Goal: Transaction & Acquisition: Purchase product/service

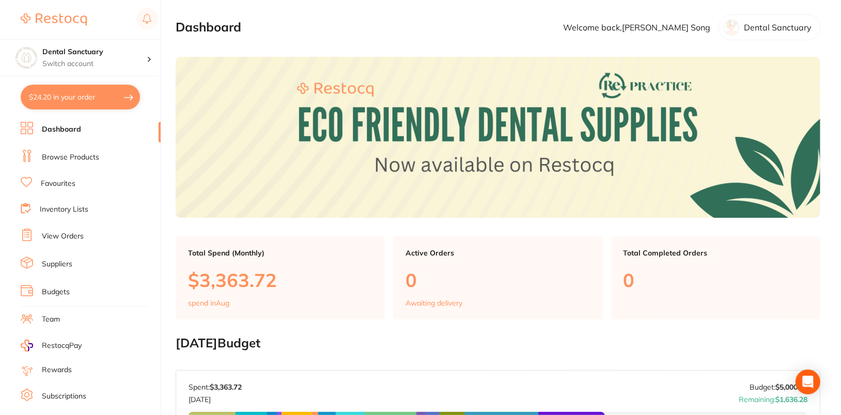
click at [74, 156] on link "Browse Products" at bounding box center [70, 157] width 57 height 10
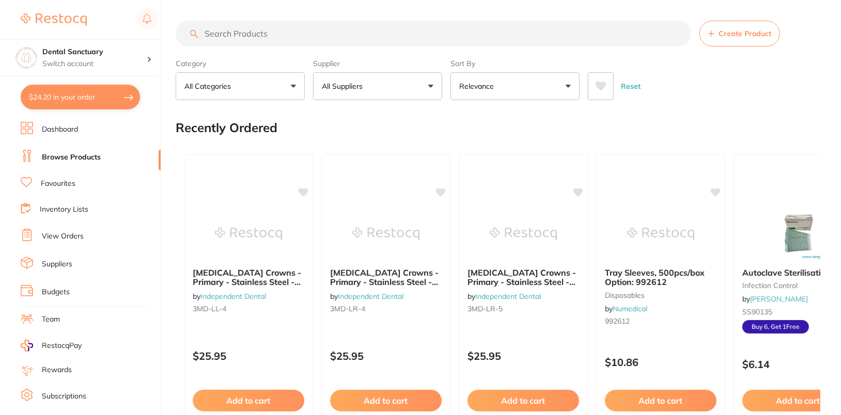
drag, startPoint x: 352, startPoint y: 60, endPoint x: 363, endPoint y: 26, distance: 36.1
click at [353, 60] on label "Supplier" at bounding box center [377, 63] width 129 height 9
click at [391, 89] on button "All Suppliers" at bounding box center [377, 86] width 129 height 28
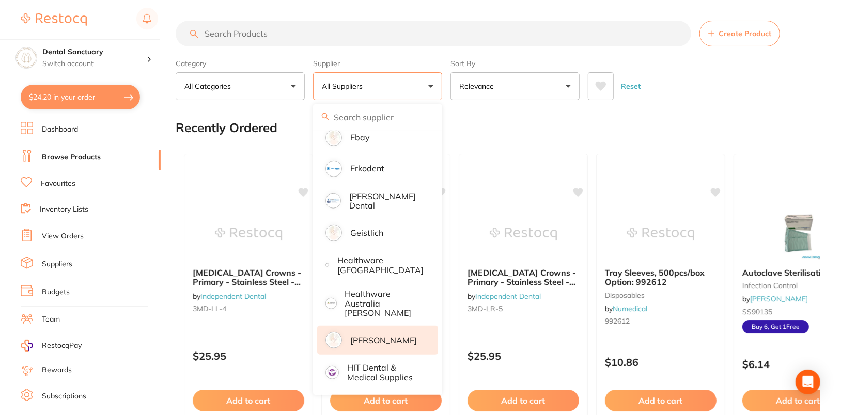
scroll to position [476, 0]
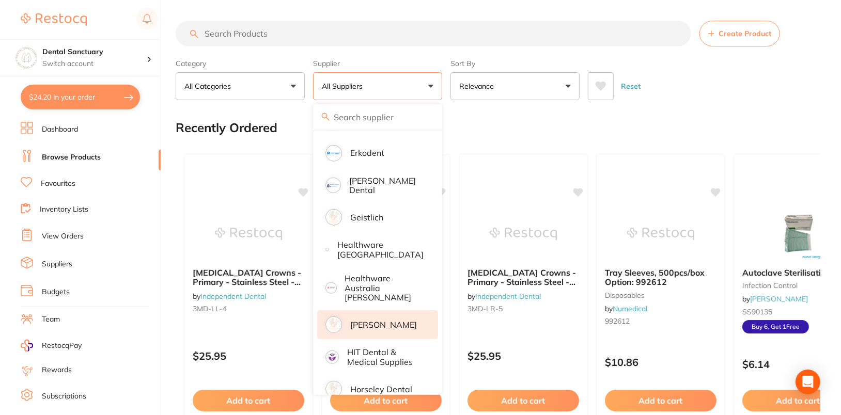
click at [387, 320] on p "[PERSON_NAME]" at bounding box center [383, 324] width 67 height 9
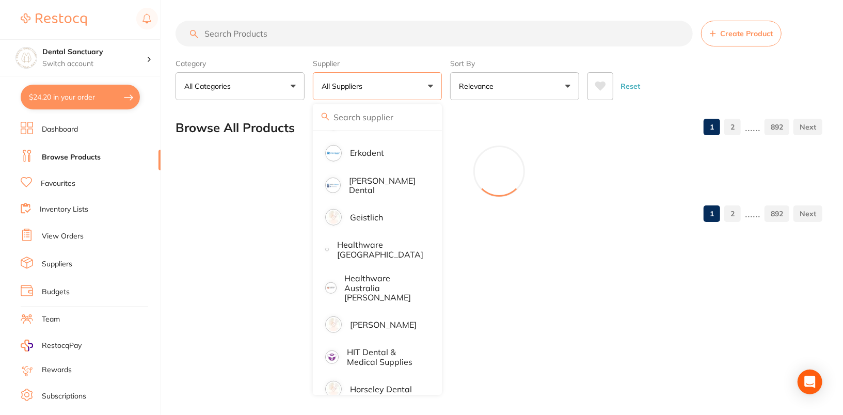
click at [552, 134] on div "Browse All Products 1 2 ...... 892" at bounding box center [499, 128] width 647 height 35
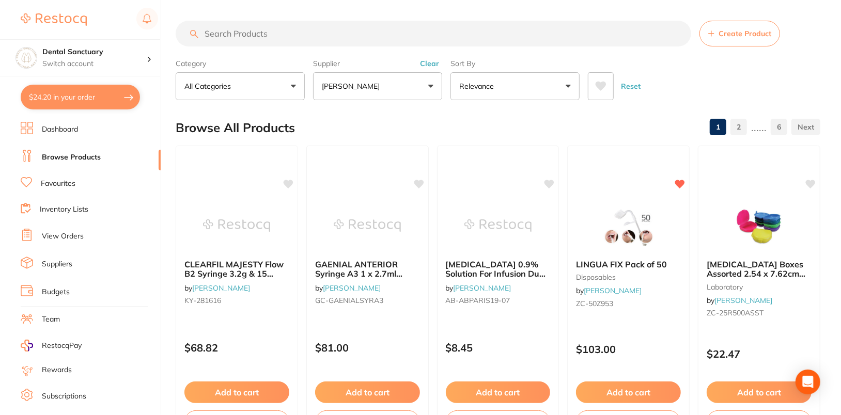
click at [341, 24] on input "search" at bounding box center [433, 34] width 515 height 26
paste input "AN-4566"
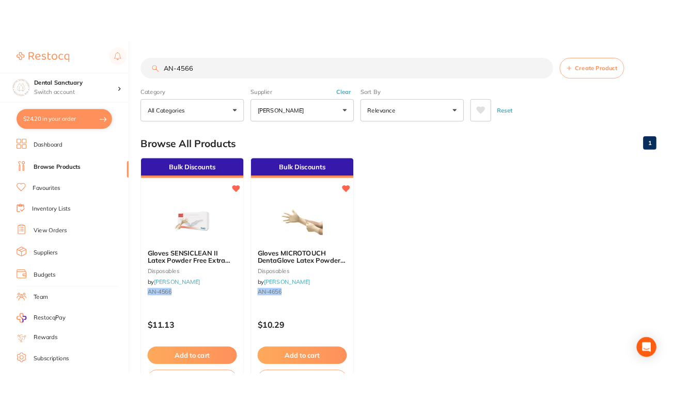
scroll to position [0, 0]
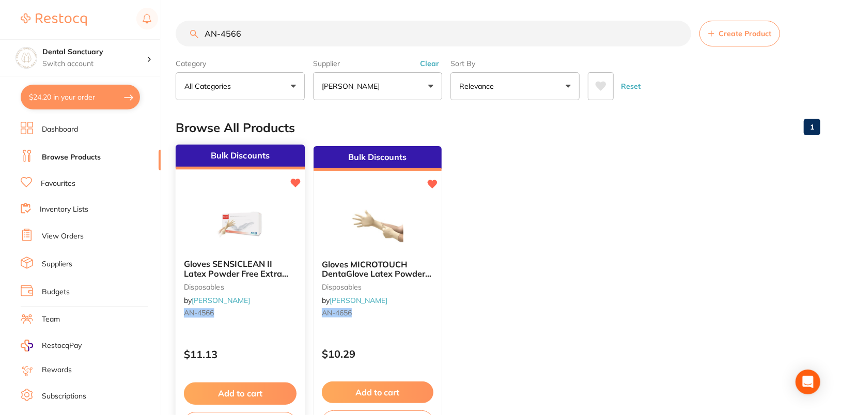
click at [257, 335] on div "Bulk Discounts Gloves SENSICLEAN II Latex Powder Free Extra Small x 100 disposa…" at bounding box center [240, 294] width 131 height 300
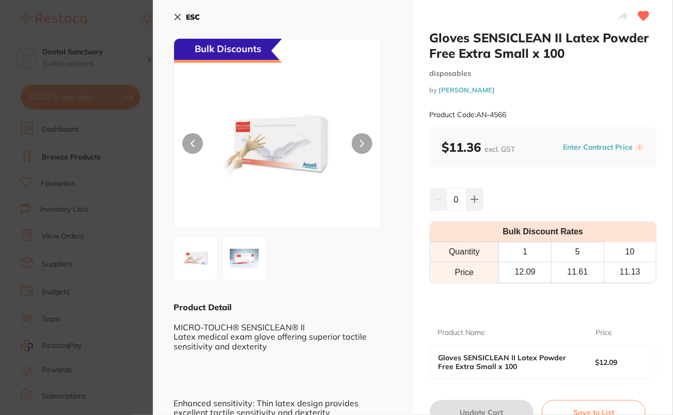
click at [189, 20] on b "ESC" at bounding box center [193, 16] width 14 height 9
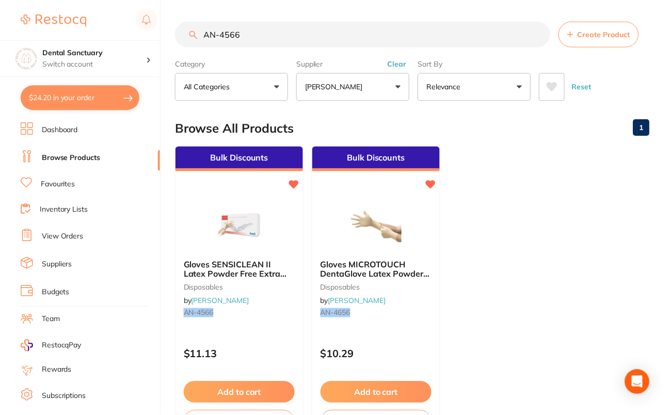
scroll to position [7, 0]
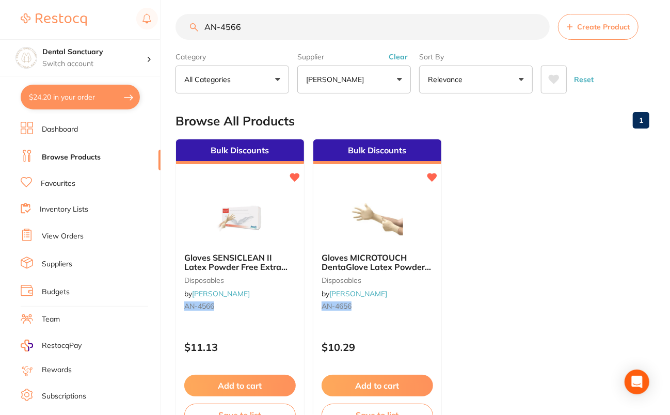
click at [322, 24] on input "AN-4566" at bounding box center [363, 27] width 374 height 26
paste input "ULT-1029"
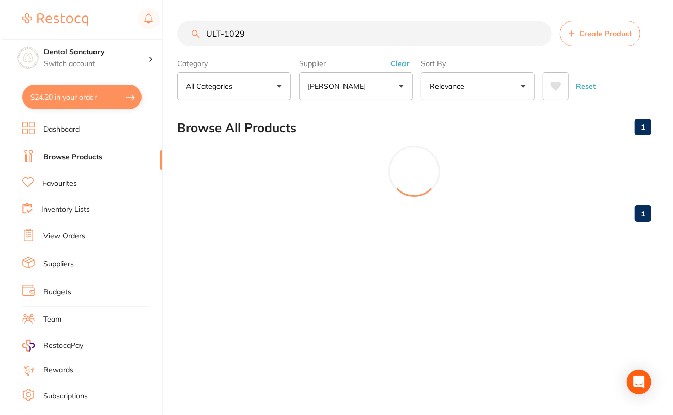
scroll to position [0, 0]
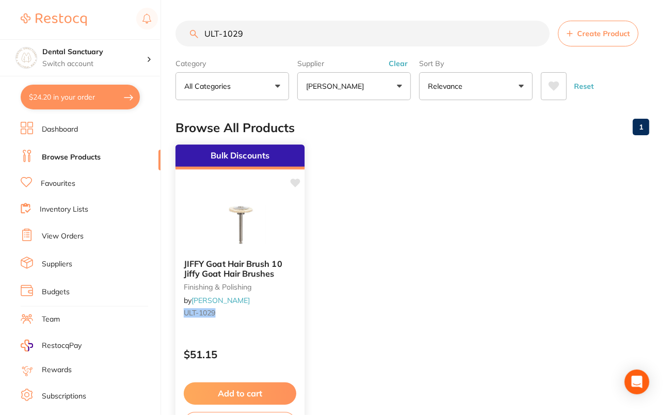
click at [195, 244] on div at bounding box center [240, 225] width 129 height 52
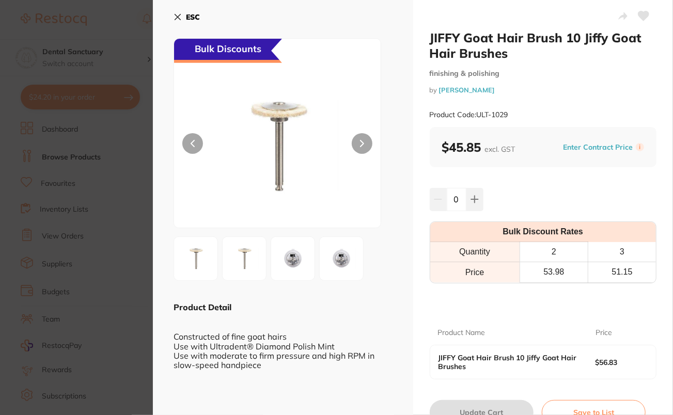
click at [183, 15] on button "ESC" at bounding box center [187, 17] width 26 height 18
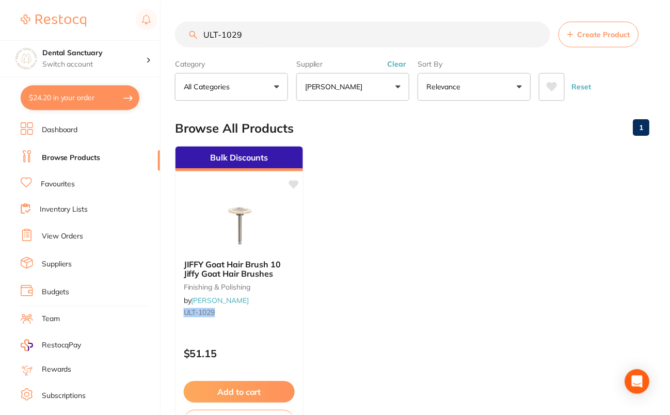
scroll to position [7, 0]
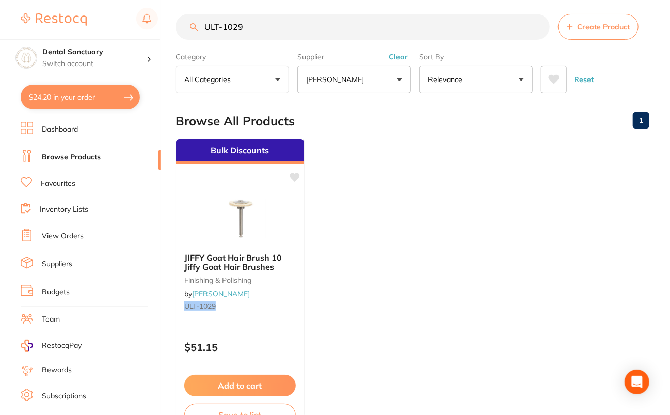
click at [323, 33] on input "ULT-1029" at bounding box center [363, 27] width 374 height 26
paste input "TM-7614TRT"
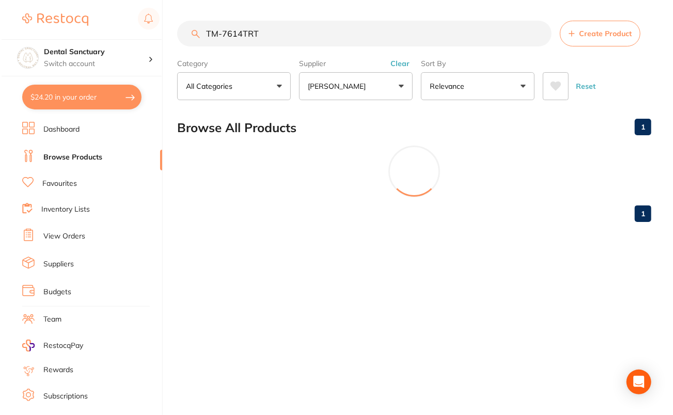
scroll to position [0, 0]
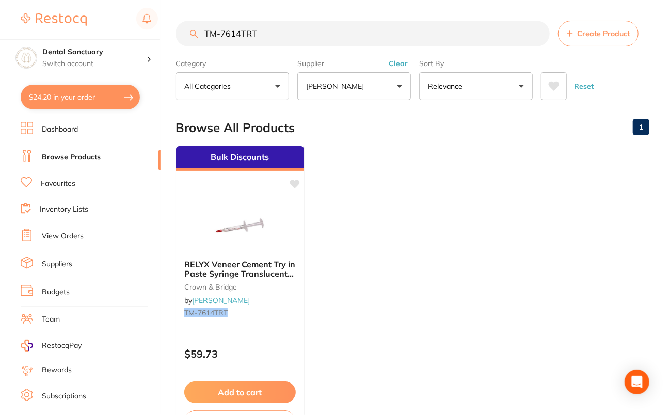
click at [300, 34] on input "TM-7614TRT" at bounding box center [363, 34] width 374 height 26
click at [366, 44] on input "TM-7614TRT" at bounding box center [363, 34] width 374 height 26
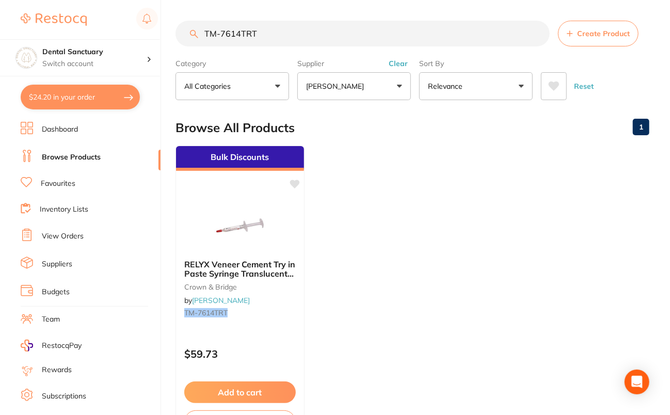
click at [366, 44] on input "TM-7614TRT" at bounding box center [363, 34] width 374 height 26
type input "a"
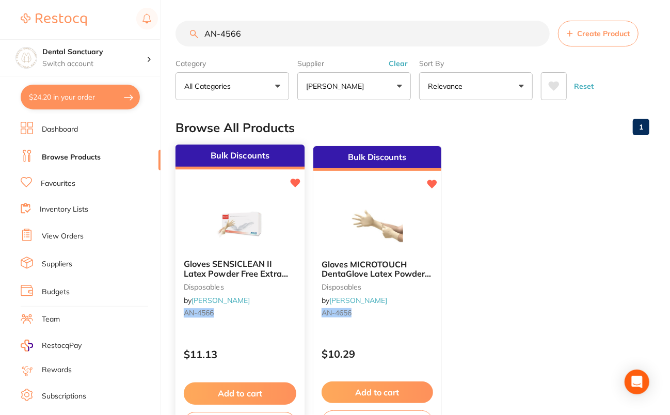
type input "AN-4566"
click at [240, 381] on div "Add to cart Save to list" at bounding box center [240, 408] width 129 height 69
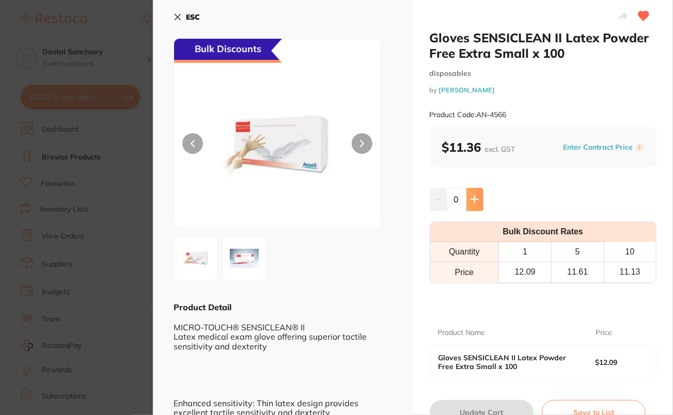
click at [471, 202] on icon at bounding box center [474, 199] width 8 height 8
type input "1"
click at [472, 407] on button "Update Cart" at bounding box center [482, 412] width 104 height 25
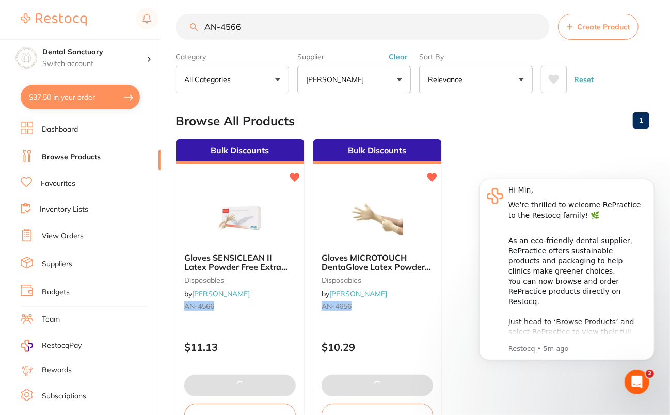
click at [61, 96] on button "$37.50 in your order" at bounding box center [80, 97] width 119 height 25
checkbox input "true"
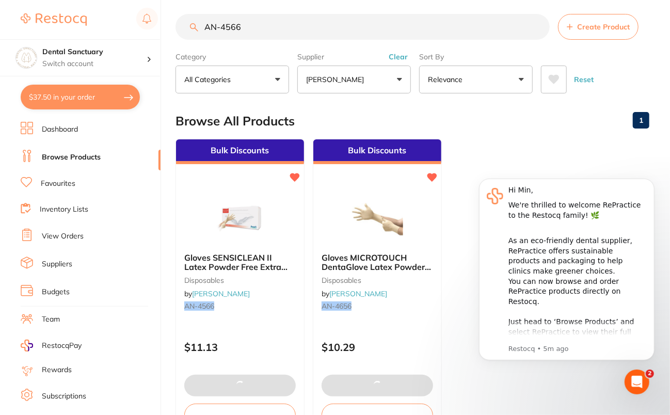
checkbox input "true"
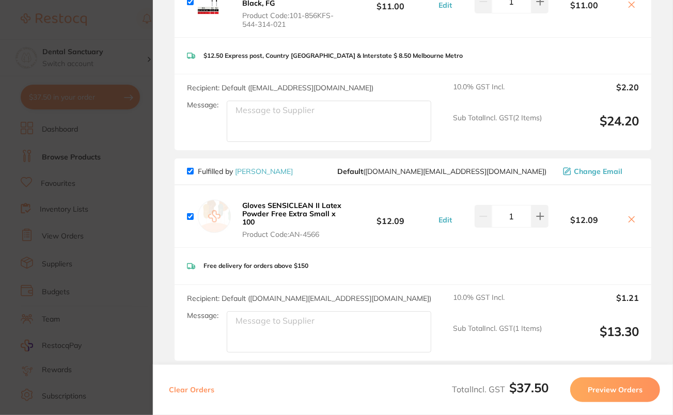
scroll to position [287, 0]
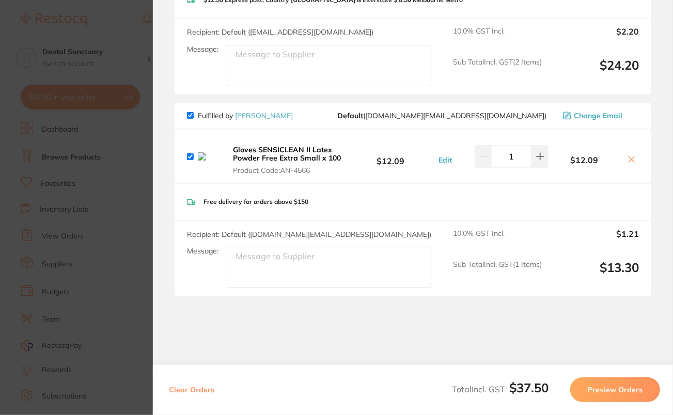
click at [629, 166] on button at bounding box center [631, 160] width 14 height 11
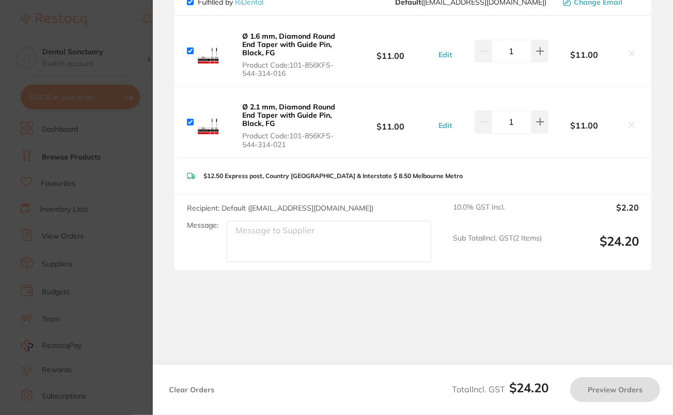
checkbox input "true"
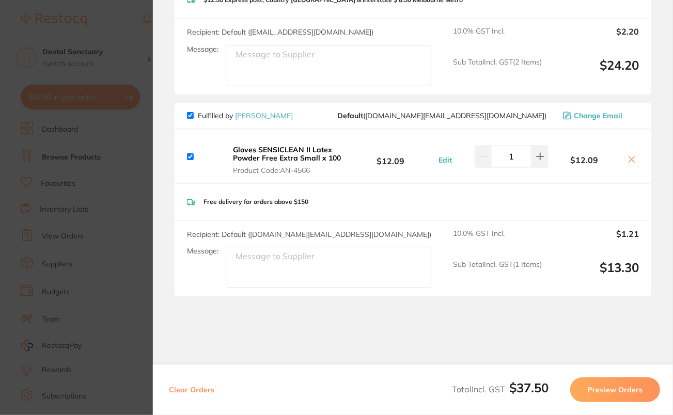
scroll to position [0, 0]
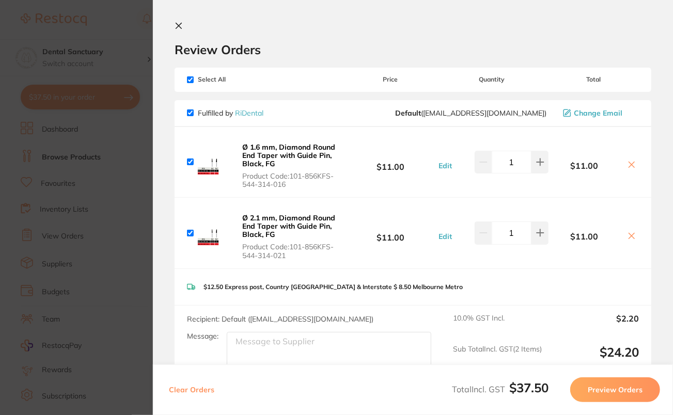
click at [182, 27] on icon at bounding box center [179, 26] width 8 height 8
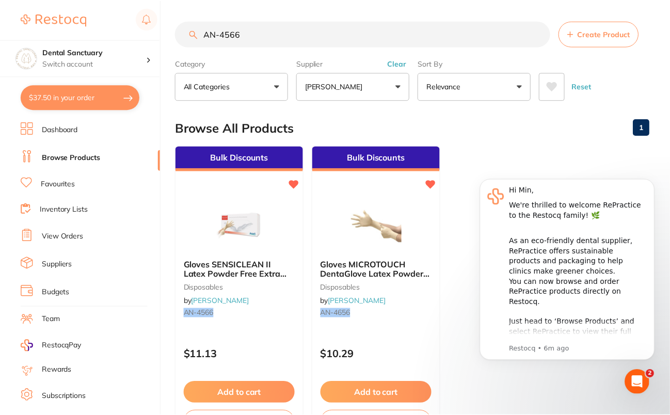
scroll to position [7, 0]
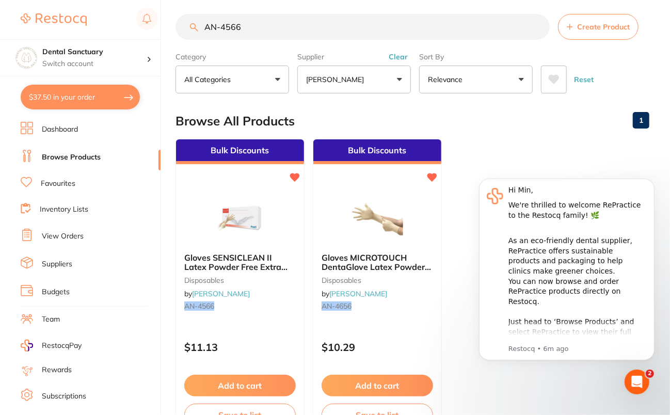
click at [277, 29] on input "AN-4566" at bounding box center [363, 27] width 374 height 26
paste input "TM-7614TRT"
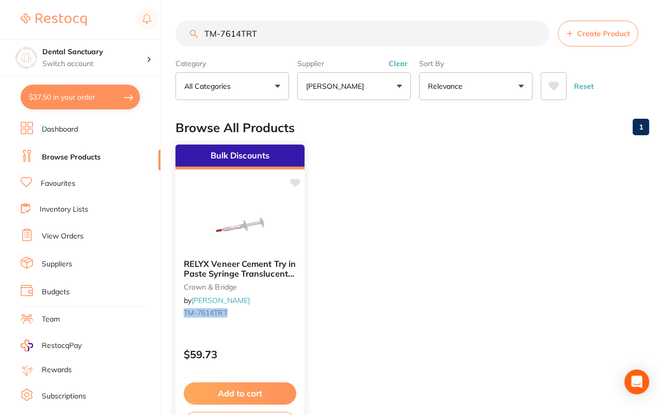
type input "TM-7614TRT"
click at [250, 395] on button "Add to cart" at bounding box center [240, 394] width 113 height 22
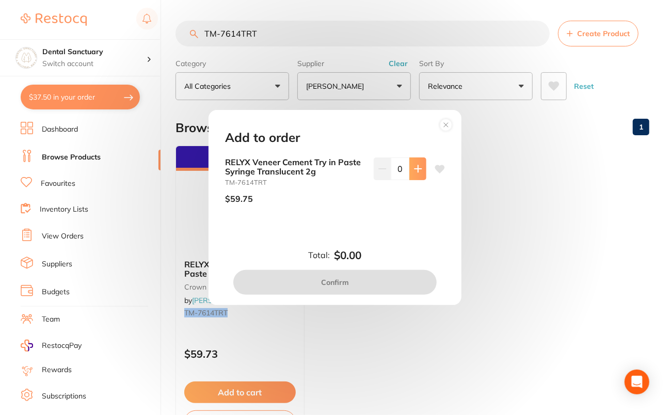
click at [420, 169] on button at bounding box center [418, 169] width 17 height 23
type input "1"
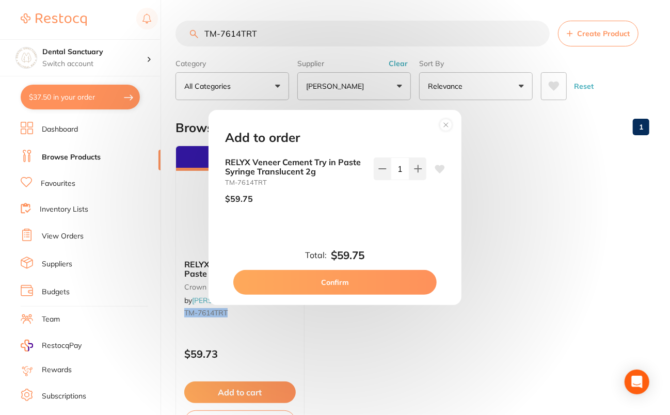
click at [414, 292] on button "Confirm" at bounding box center [334, 282] width 203 height 25
checkbox input "false"
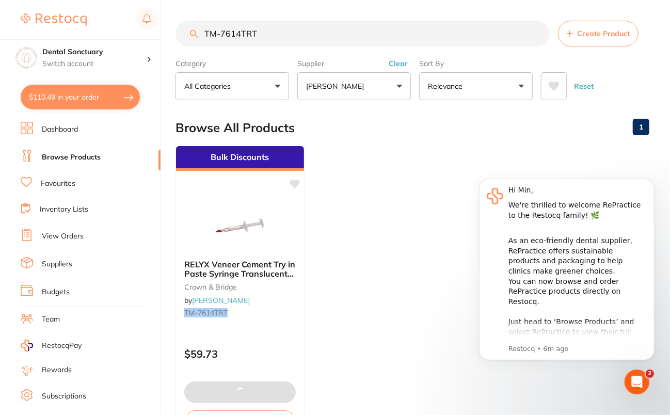
click at [49, 98] on button "$110.49 in your order" at bounding box center [80, 97] width 119 height 25
checkbox input "true"
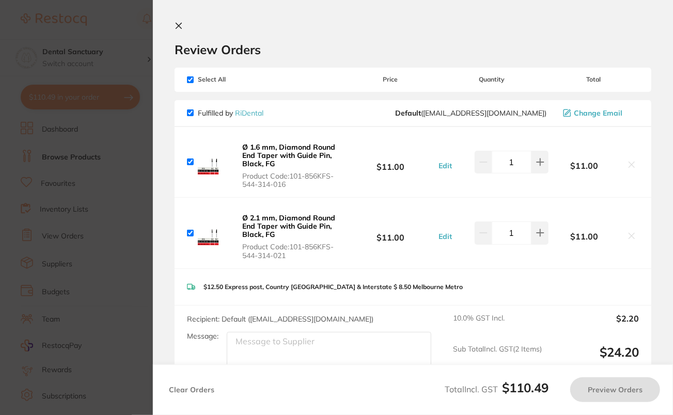
checkbox input "true"
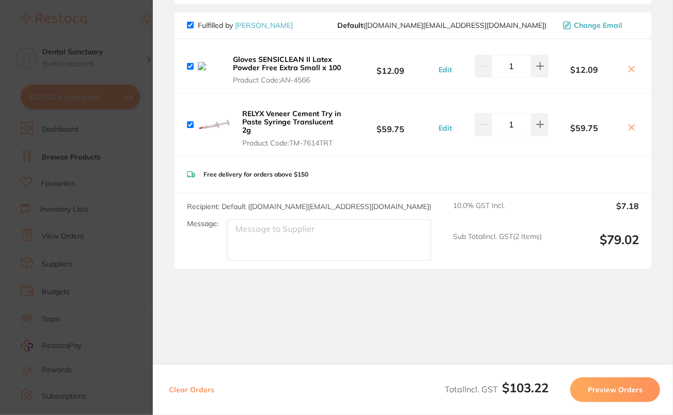
scroll to position [365, 0]
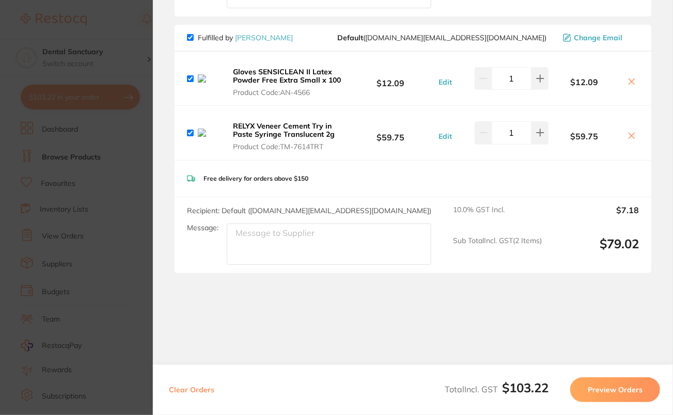
click at [627, 85] on icon at bounding box center [631, 81] width 8 height 8
click at [627, 83] on icon at bounding box center [631, 81] width 8 height 8
click at [631, 84] on icon at bounding box center [632, 81] width 6 height 6
click at [635, 82] on button at bounding box center [631, 82] width 14 height 11
click at [633, 86] on icon at bounding box center [631, 81] width 8 height 8
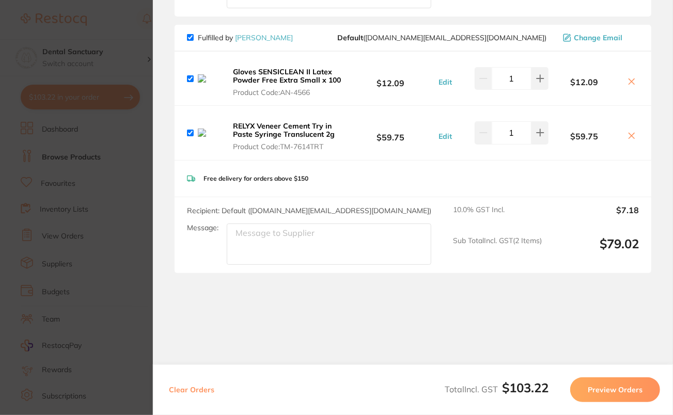
click at [629, 84] on icon at bounding box center [632, 81] width 6 height 6
click at [633, 140] on icon at bounding box center [631, 136] width 8 height 8
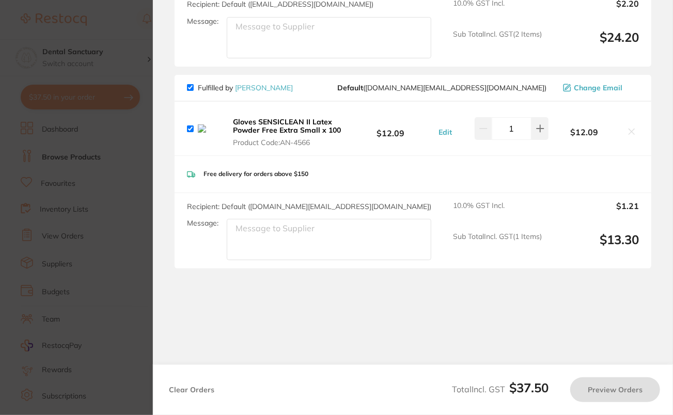
click at [629, 128] on ul "Gloves SENSICLEAN II Latex Powder Free Extra Small x 100 Product Code: AN-4566 …" at bounding box center [413, 129] width 477 height 54
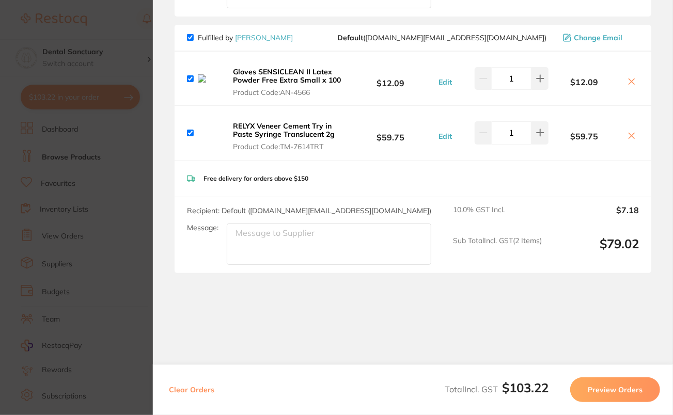
click at [632, 141] on div "$59.75" at bounding box center [593, 133] width 90 height 18
click at [629, 140] on icon at bounding box center [631, 136] width 8 height 8
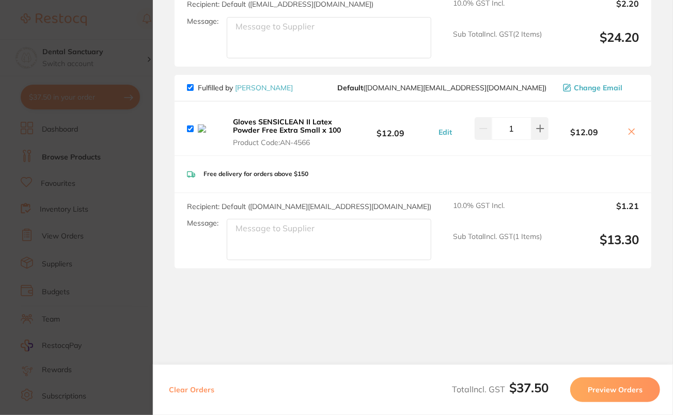
click at [628, 131] on icon at bounding box center [631, 132] width 8 height 8
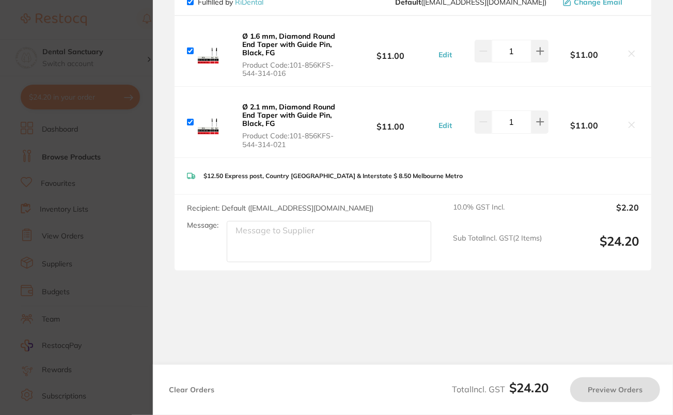
checkbox input "true"
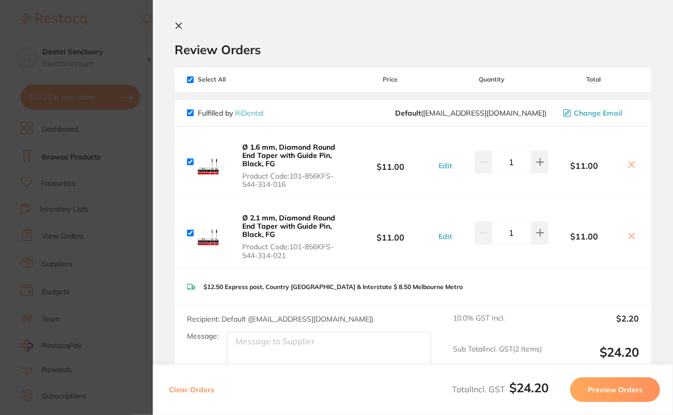
click at [181, 27] on icon at bounding box center [179, 26] width 8 height 8
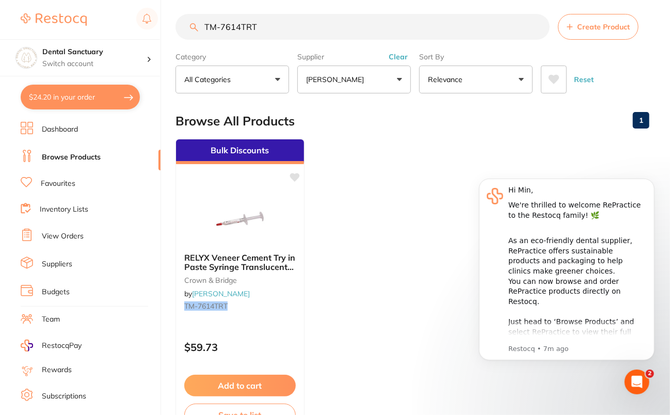
click at [378, 151] on ul "Bulk Discounts RELYX Veneer Cement Try in Paste Syringe Translucent 2g crown & …" at bounding box center [413, 287] width 474 height 297
click at [386, 215] on ul "Bulk Discounts RELYX Veneer Cement Try in Paste Syringe Translucent 2g crown & …" at bounding box center [413, 287] width 474 height 297
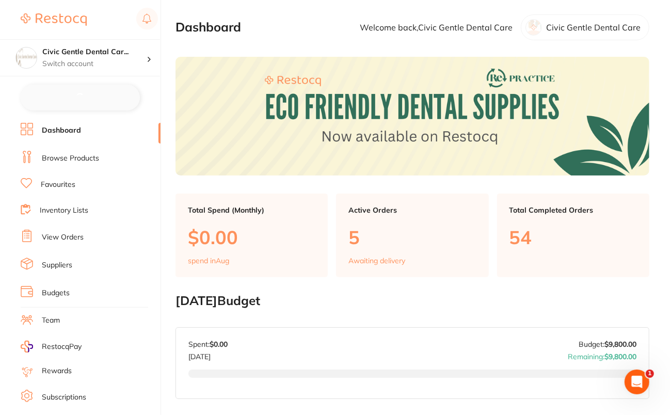
checkbox input "false"
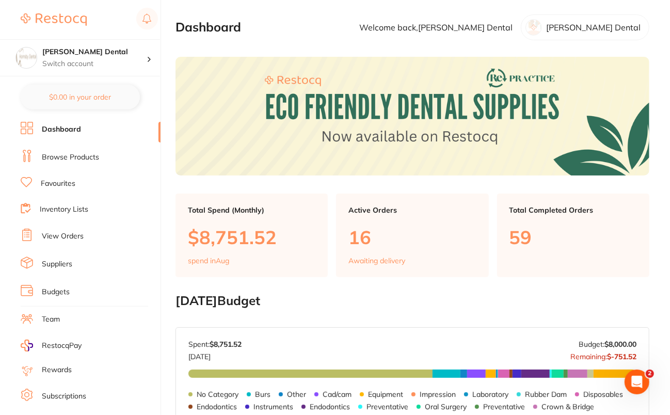
click at [65, 153] on link "Browse Products" at bounding box center [70, 157] width 57 height 10
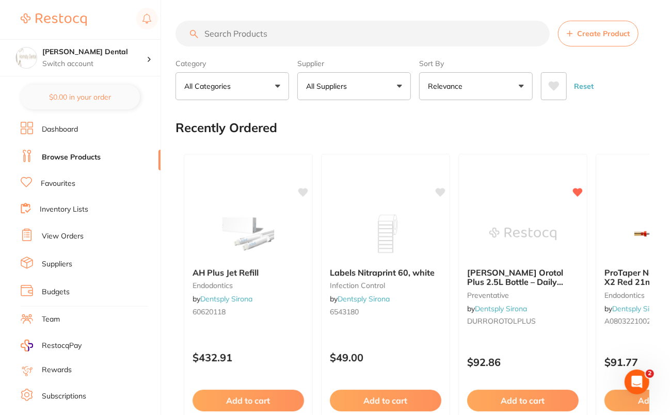
click at [294, 46] on input "search" at bounding box center [363, 34] width 374 height 26
paste input "A1-000S301"
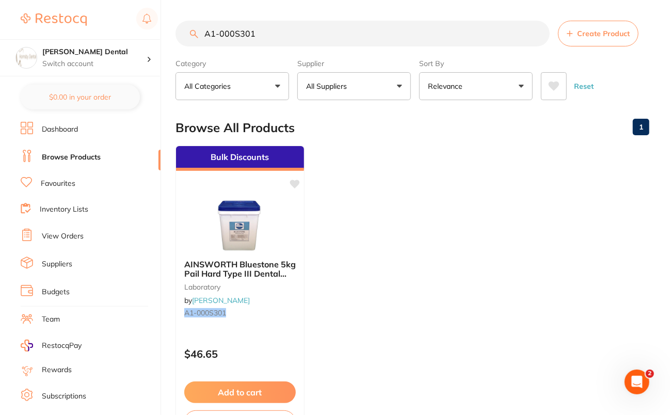
type input "A1-000S301"
click at [444, 220] on ul "Bulk Discounts AINSWORTH Bluestone 5kg Pail Hard Type III Dental Stone laborato…" at bounding box center [413, 294] width 474 height 297
click at [460, 285] on ul "Bulk Discounts AINSWORTH Bluestone 5kg Pail Hard Type III Dental Stone laborato…" at bounding box center [413, 294] width 474 height 297
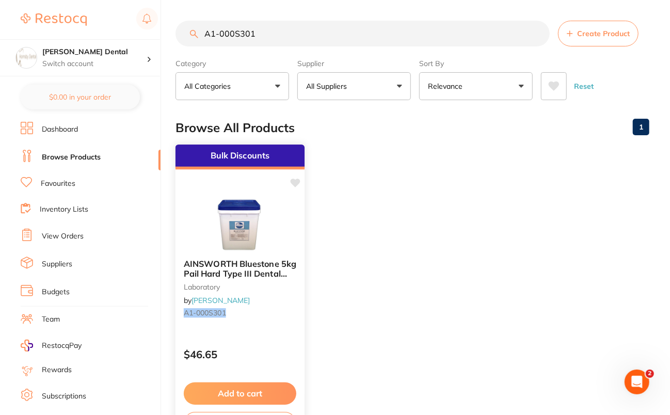
click at [250, 300] on link "[PERSON_NAME]" at bounding box center [221, 300] width 58 height 9
click at [262, 244] on img at bounding box center [240, 225] width 68 height 52
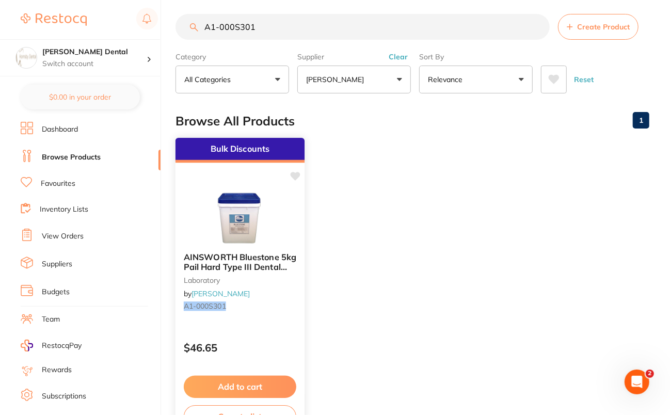
click at [259, 236] on img at bounding box center [240, 218] width 68 height 52
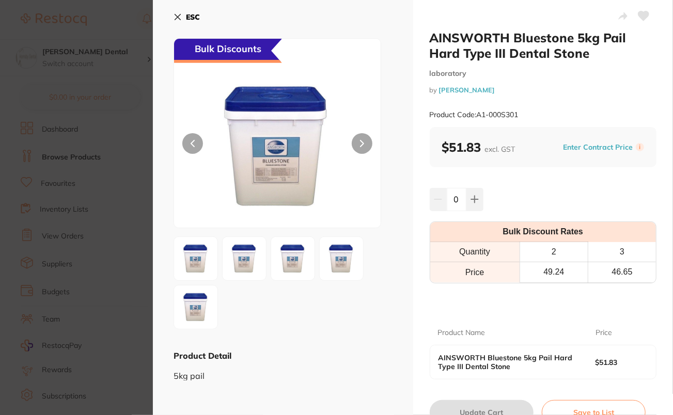
click at [526, 191] on div "0" at bounding box center [543, 199] width 227 height 23
click at [474, 199] on icon at bounding box center [474, 199] width 7 height 7
type input "1"
click at [551, 179] on div "AINSWORTH Bluestone 5kg Pail Hard Type III Dental Stone laboratory by Henry Sch…" at bounding box center [543, 227] width 260 height 454
click at [483, 410] on button "Update Cart" at bounding box center [482, 412] width 104 height 25
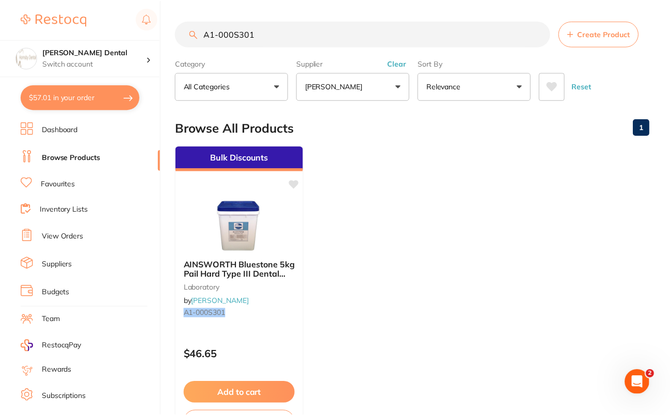
scroll to position [7, 0]
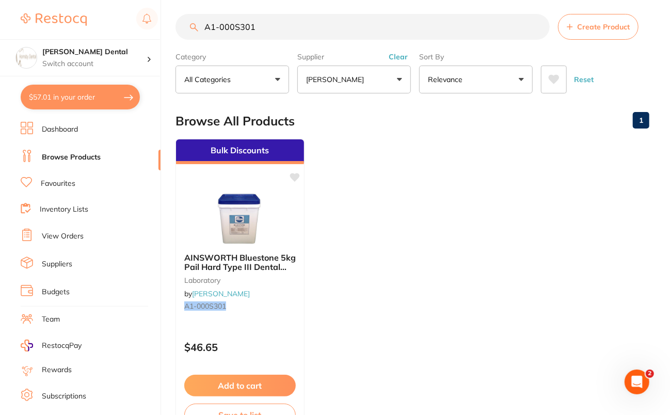
click at [49, 104] on button "$57.01 in your order" at bounding box center [80, 97] width 119 height 25
checkbox input "true"
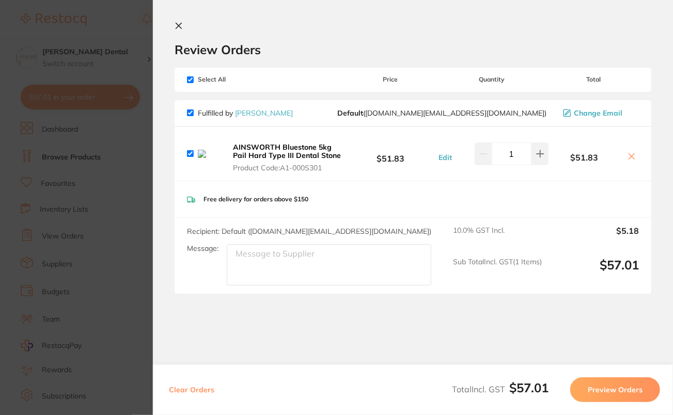
click at [627, 160] on icon at bounding box center [631, 156] width 8 height 8
checkbox input "false"
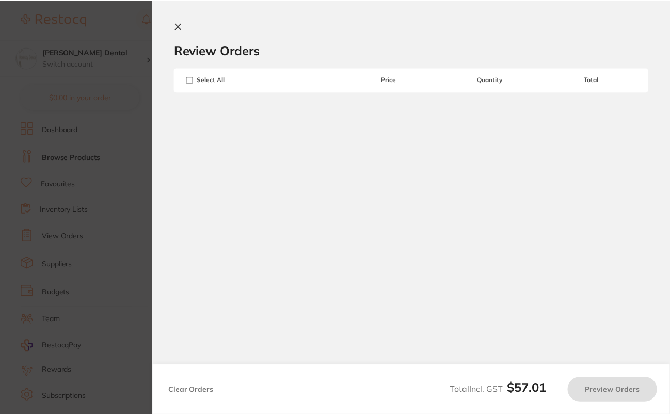
scroll to position [7, 0]
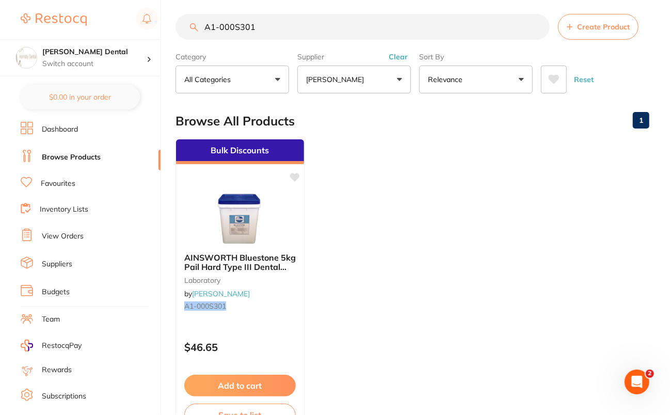
click at [441, 212] on ul "Bulk Discounts AINSWORTH Bluestone 5kg Pail Hard Type III Dental Stone laborato…" at bounding box center [413, 287] width 474 height 297
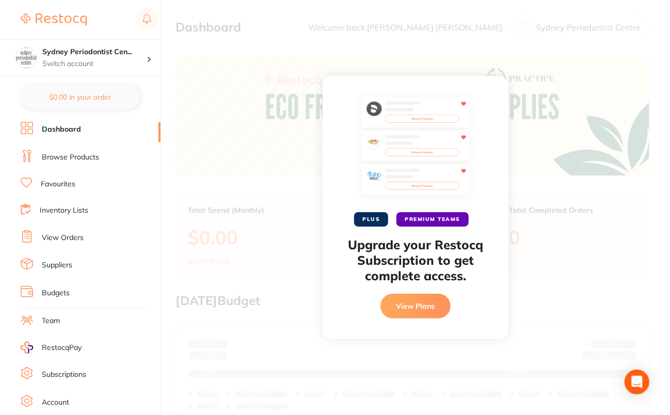
click at [268, 181] on div "PLUS PREMIUM TEAMS Upgrade your Restocq Subscription to get complete access. Vi…" at bounding box center [415, 207] width 509 height 415
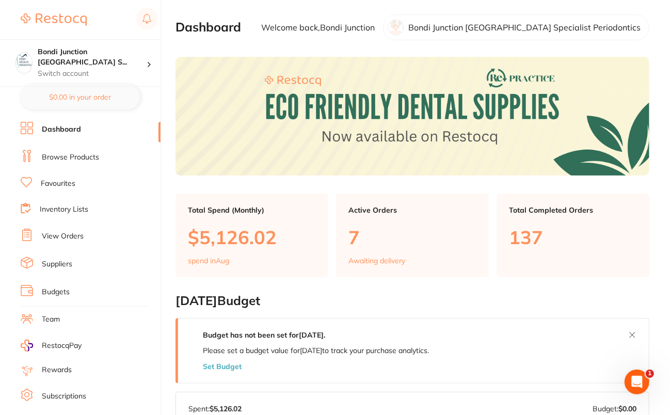
click at [76, 160] on link "Browse Products" at bounding box center [70, 157] width 57 height 10
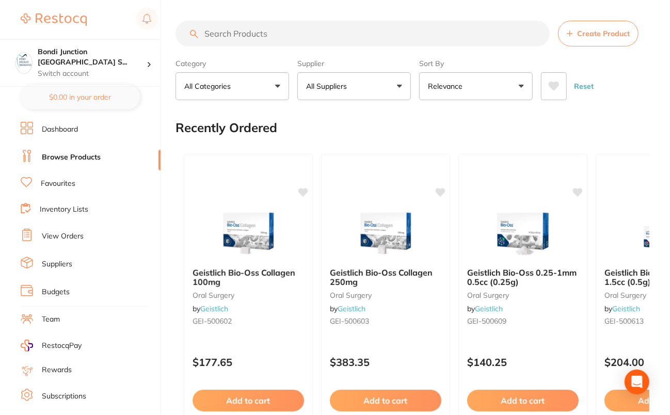
click at [431, 30] on input "search" at bounding box center [363, 34] width 374 height 26
click at [354, 78] on button "All Suppliers" at bounding box center [354, 86] width 114 height 28
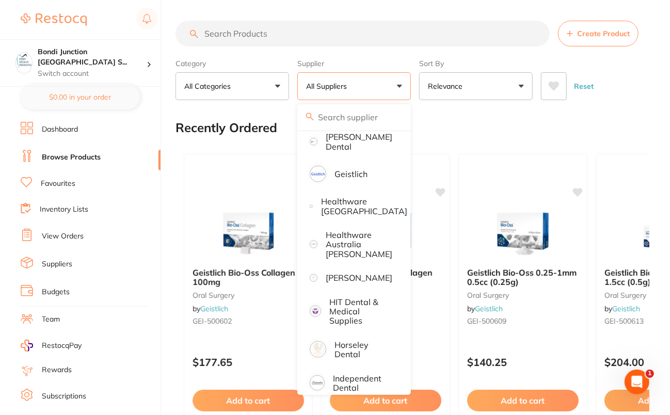
scroll to position [490, 0]
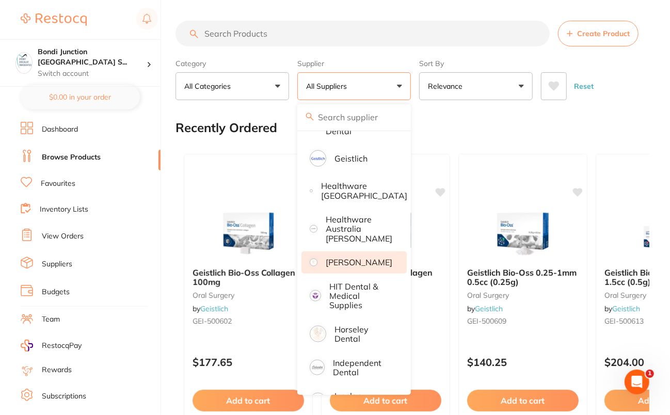
click at [369, 259] on p "[PERSON_NAME]" at bounding box center [359, 262] width 67 height 9
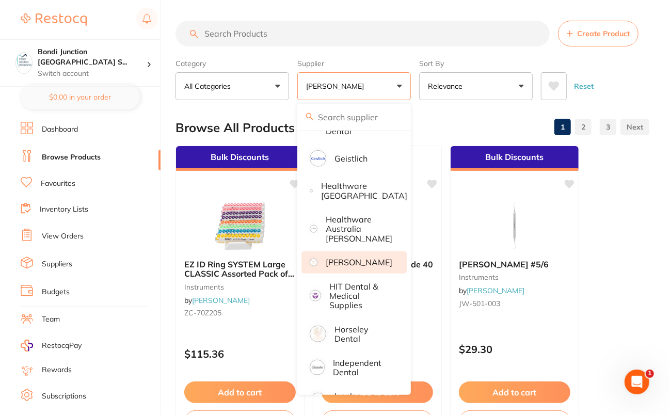
click at [646, 87] on div "Category All Categories All Categories anaesthetic articulating burs crown & br…" at bounding box center [413, 77] width 474 height 45
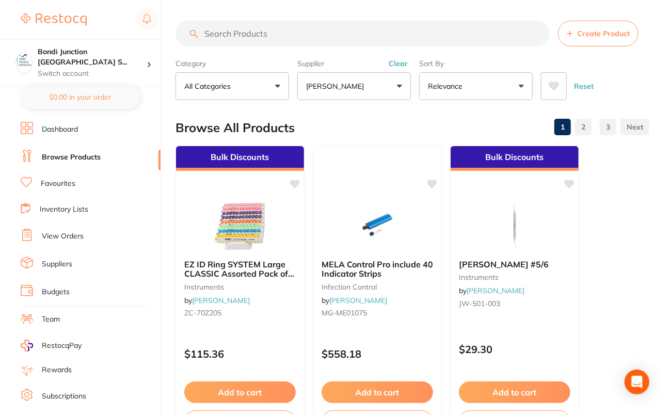
click at [340, 38] on input "search" at bounding box center [363, 34] width 374 height 26
paste input "Bondi Junction Sydney Specialist Periodontics"
type input "Bondi Junction Sydney Specialist Periodontics"
click at [610, 76] on div "Reset" at bounding box center [591, 82] width 100 height 36
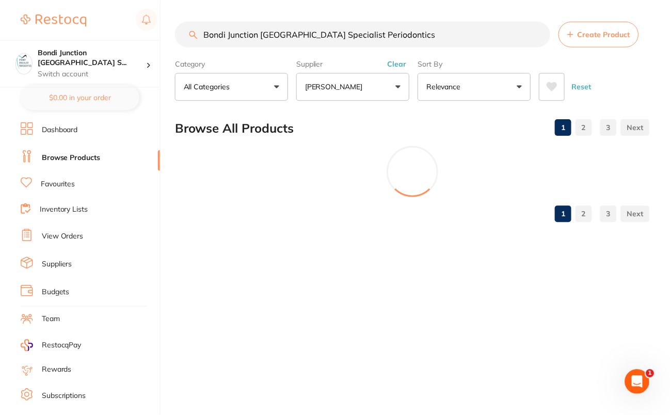
scroll to position [234, 0]
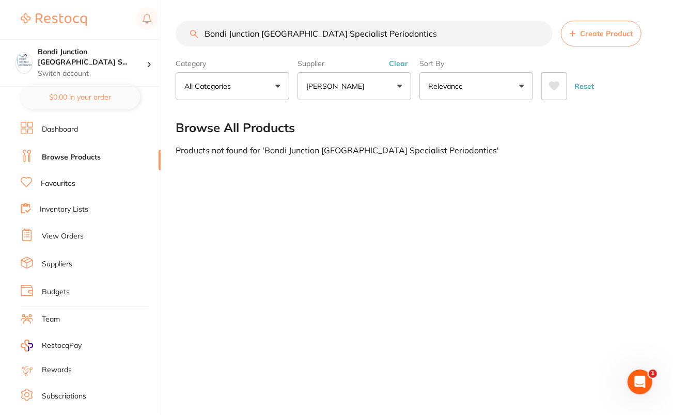
click at [541, 35] on input "Bondi Junction Sydney Specialist Periodontics" at bounding box center [364, 34] width 377 height 26
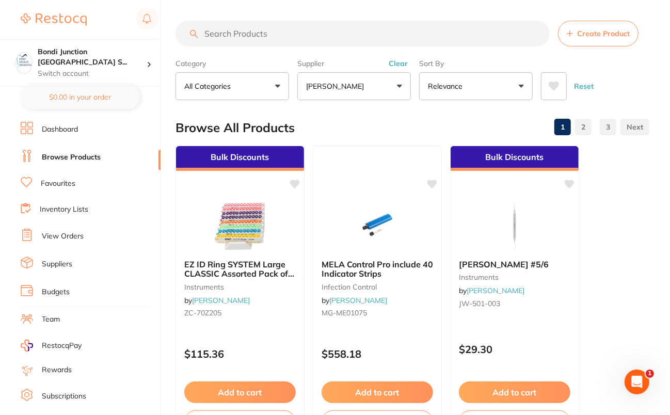
scroll to position [0, 0]
click at [325, 30] on input "search" at bounding box center [363, 34] width 374 height 26
paste input "HS-9882876"
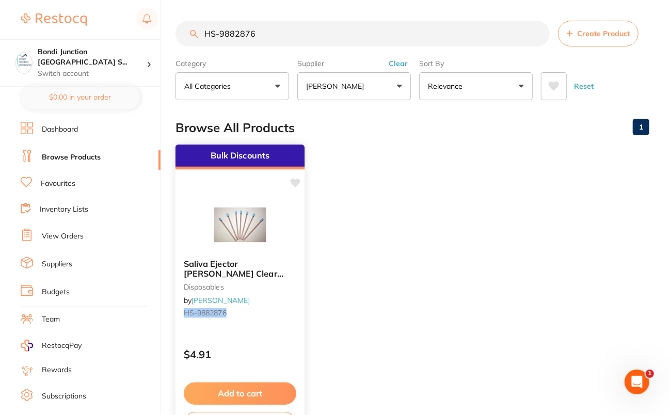
type input "HS-9882876"
click at [251, 212] on img at bounding box center [240, 225] width 68 height 52
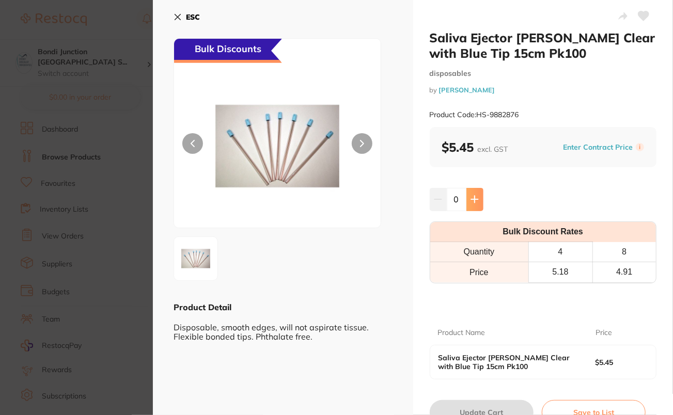
click at [476, 203] on icon at bounding box center [474, 199] width 8 height 8
type input "1"
click at [483, 404] on button "Update Cart" at bounding box center [482, 412] width 104 height 25
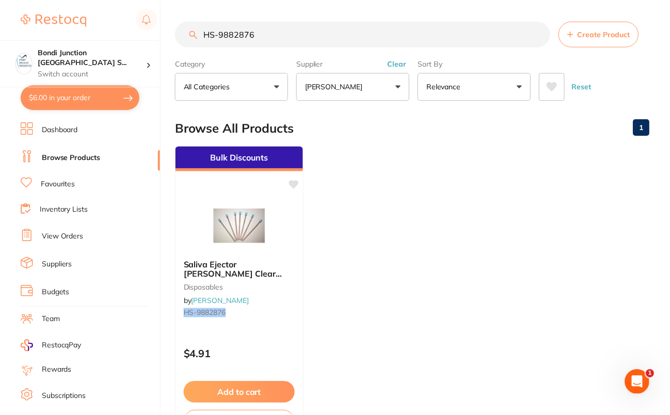
scroll to position [7, 0]
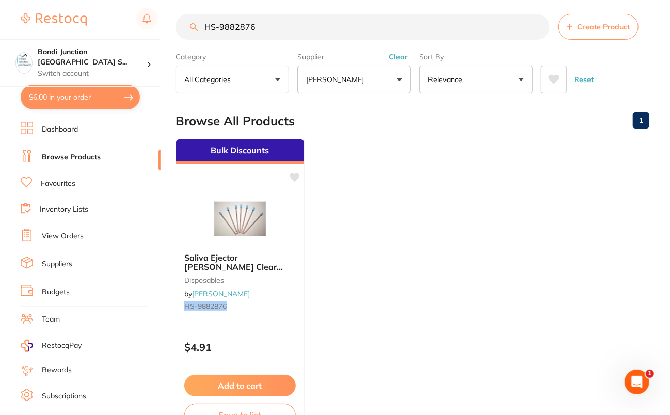
click at [76, 104] on button "$6.00 in your order" at bounding box center [80, 97] width 119 height 25
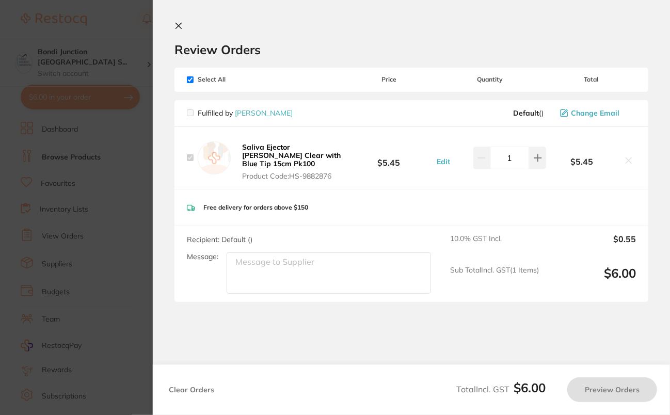
checkbox input "true"
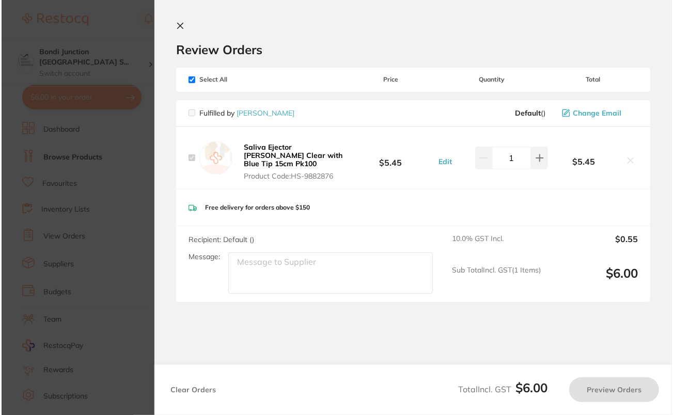
scroll to position [0, 0]
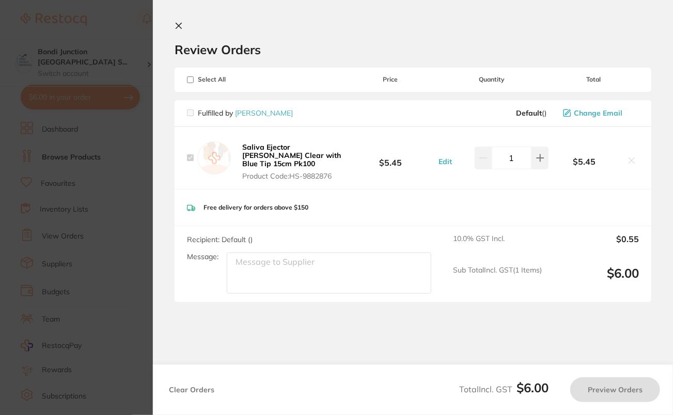
checkbox input "false"
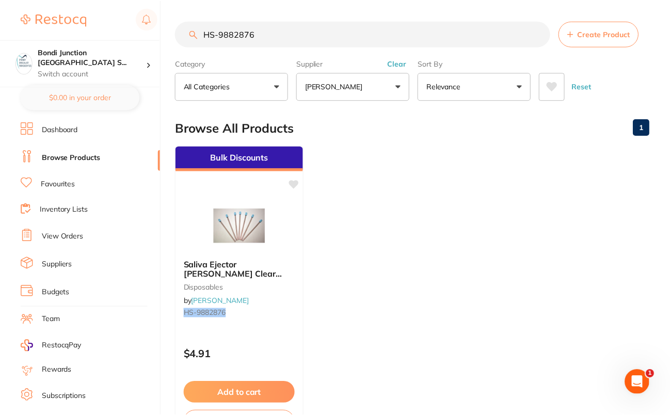
scroll to position [7, 0]
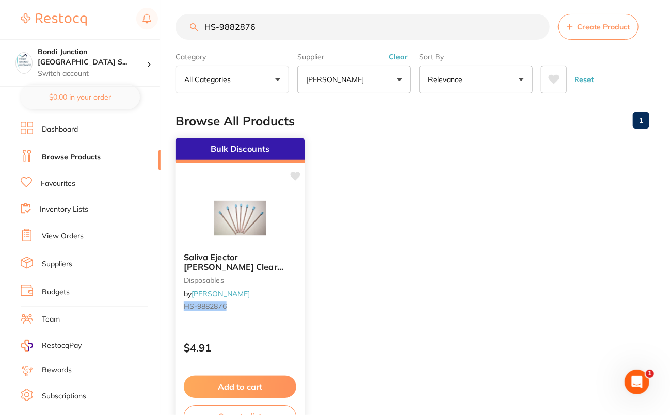
click at [236, 389] on button "Add to cart" at bounding box center [240, 387] width 113 height 22
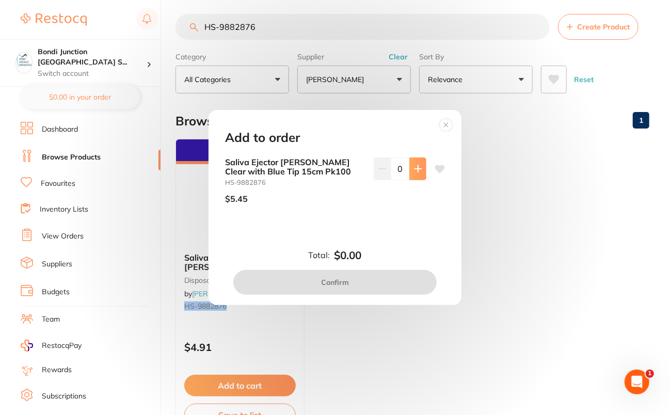
scroll to position [0, 0]
click at [415, 169] on icon at bounding box center [418, 168] width 7 height 7
type input "1"
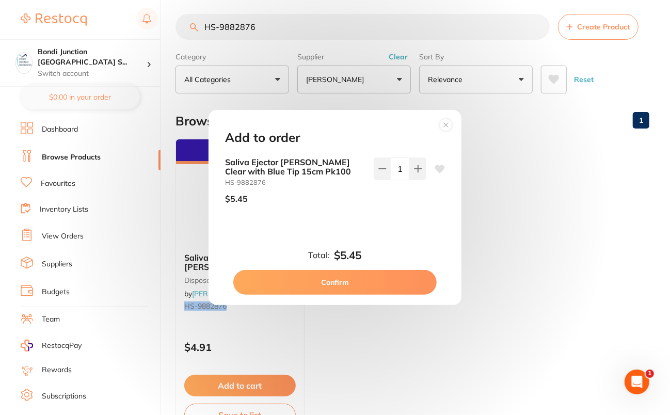
click at [365, 279] on button "Confirm" at bounding box center [334, 282] width 203 height 25
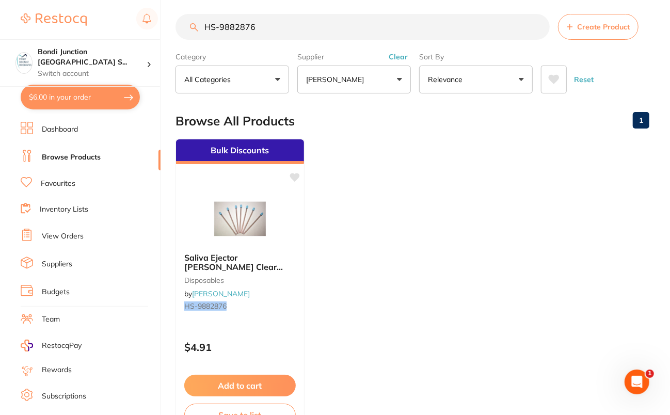
click at [59, 104] on button "$6.00 in your order" at bounding box center [80, 97] width 119 height 25
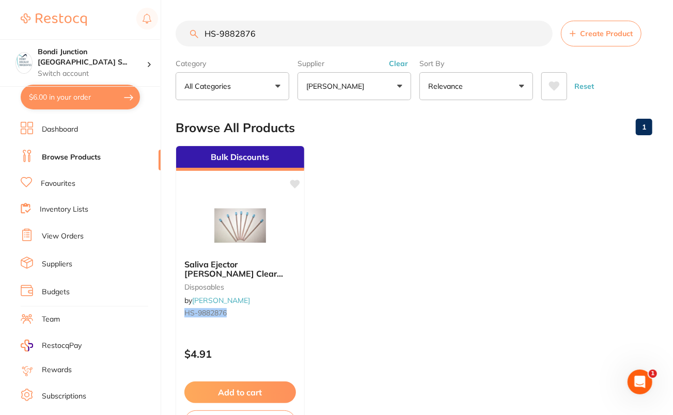
checkbox input "false"
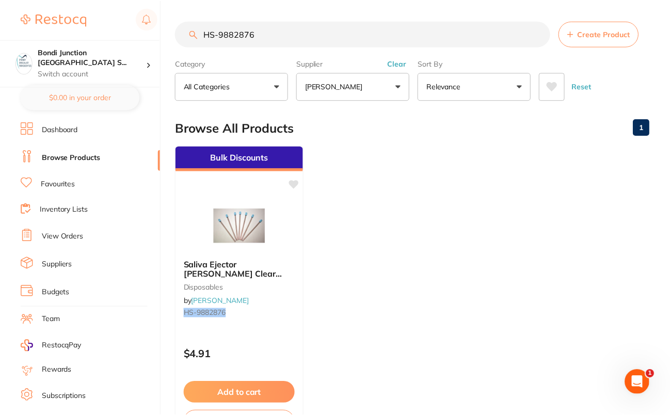
scroll to position [7, 0]
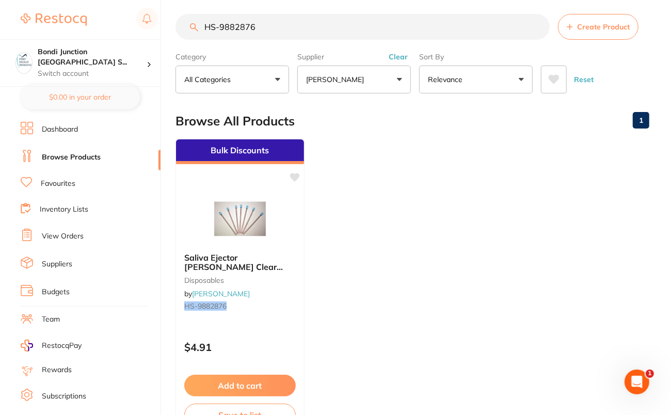
click at [478, 203] on ul "Bulk Discounts Saliva Ejector HENRY SCHEIN Clear with Blue Tip 15cm Pk100 dispo…" at bounding box center [413, 287] width 474 height 297
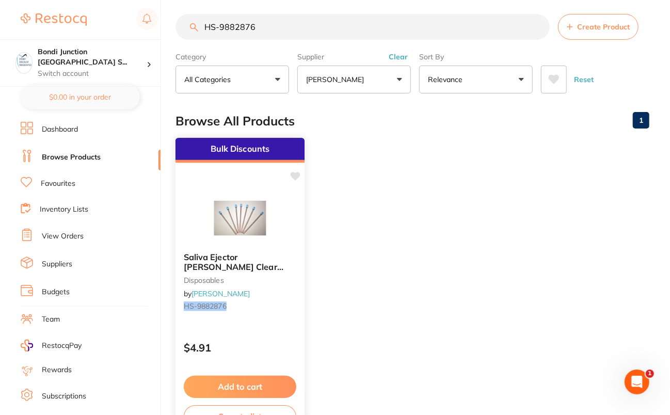
click at [240, 385] on button "Add to cart" at bounding box center [240, 387] width 113 height 22
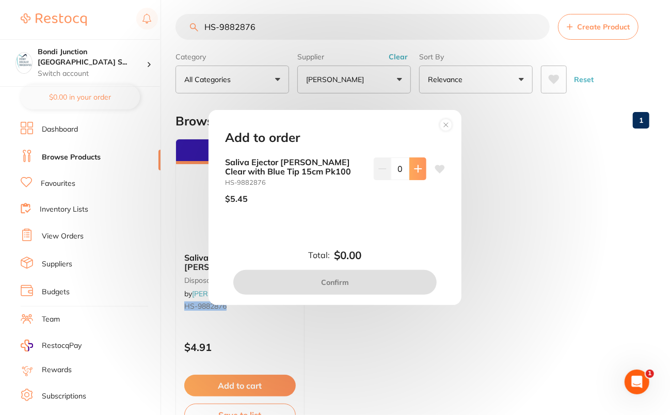
scroll to position [0, 0]
click at [414, 168] on icon at bounding box center [418, 169] width 8 height 8
type input "1"
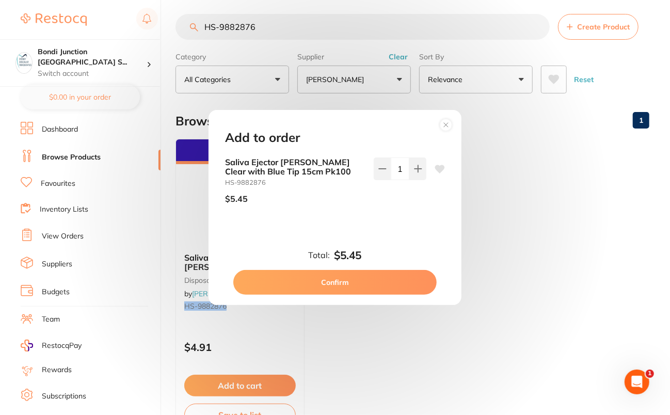
click at [325, 281] on button "Confirm" at bounding box center [334, 282] width 203 height 25
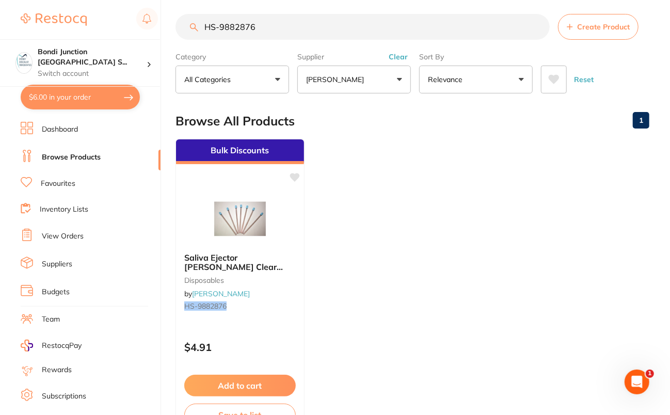
click at [509, 194] on ul "Bulk Discounts Saliva Ejector HENRY SCHEIN Clear with Blue Tip 15cm Pk100 dispo…" at bounding box center [413, 287] width 474 height 297
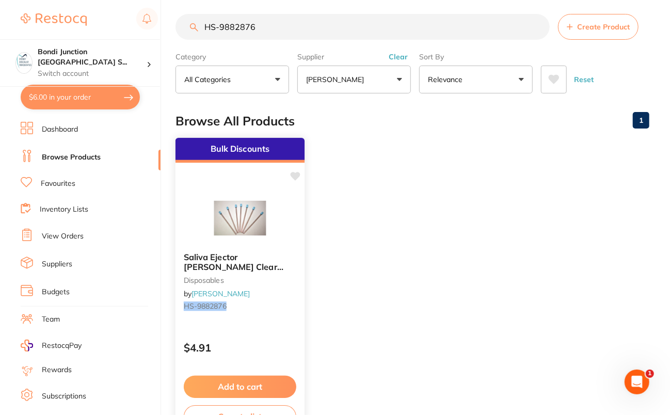
click at [223, 214] on img at bounding box center [240, 218] width 68 height 52
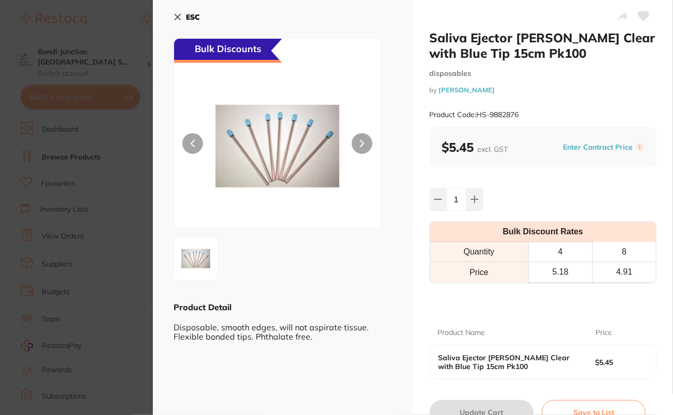
click at [67, 140] on section "Saliva Ejector HENRY SCHEIN Clear with Blue Tip 15cm Pk100 disposables by Henry…" at bounding box center [336, 207] width 673 height 415
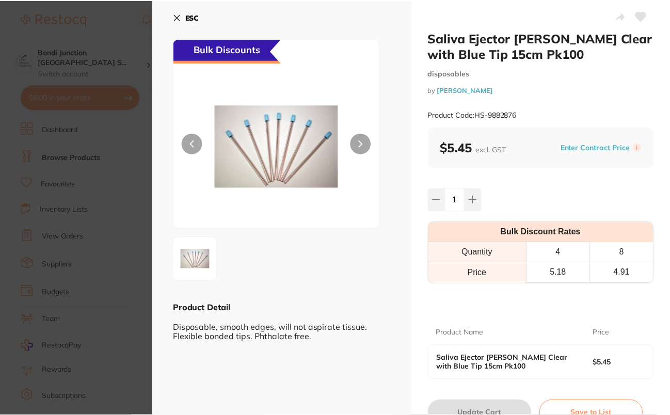
scroll to position [7, 0]
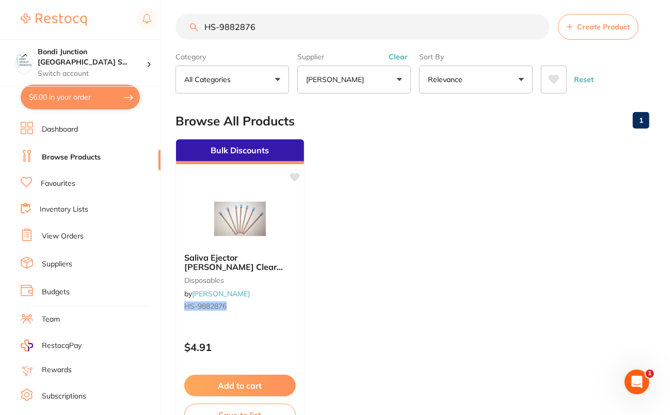
click at [73, 100] on button "$6.00 in your order" at bounding box center [80, 97] width 119 height 25
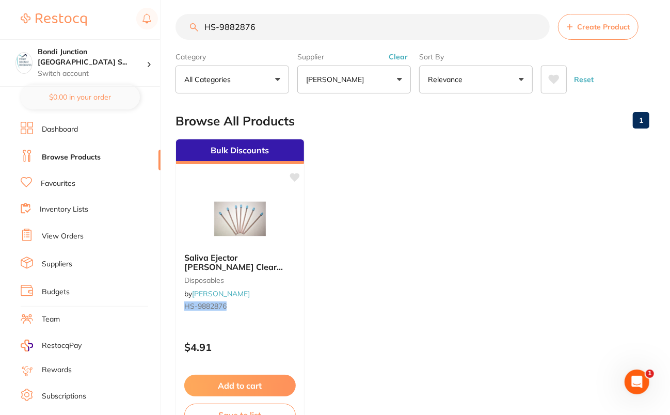
click at [467, 190] on ul "Bulk Discounts Saliva Ejector HENRY SCHEIN Clear with Blue Tip 15cm Pk100 dispo…" at bounding box center [413, 287] width 474 height 297
checkbox input "true"
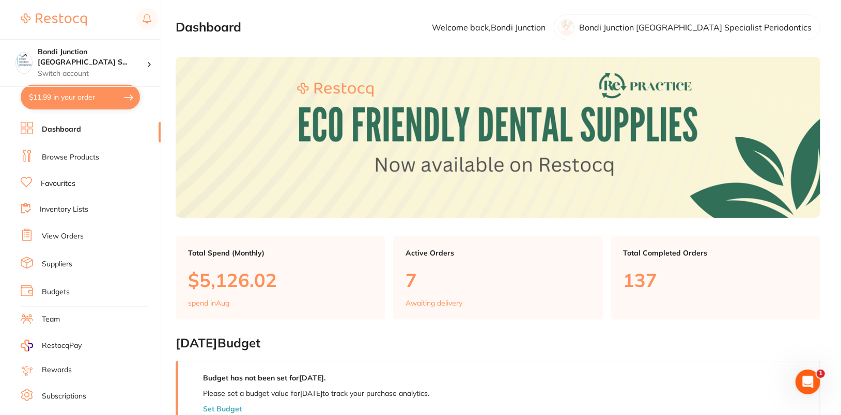
click at [76, 99] on button "$11.99 in your order" at bounding box center [80, 97] width 119 height 25
checkbox input "true"
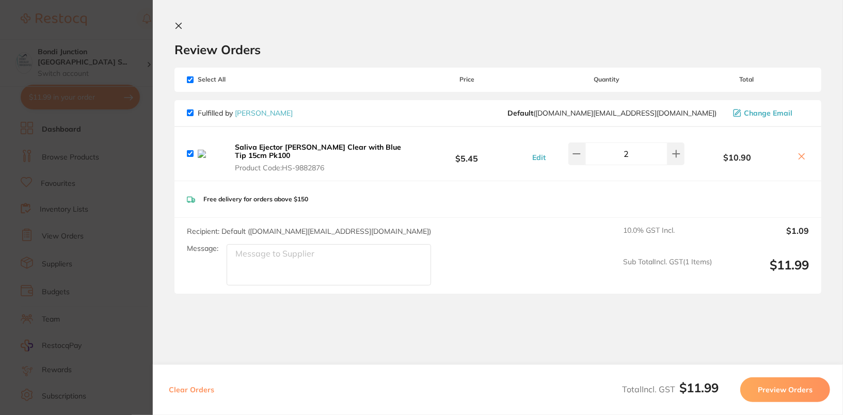
click at [804, 155] on button at bounding box center [802, 157] width 14 height 11
click at [798, 156] on icon at bounding box center [802, 156] width 8 height 8
click at [798, 155] on icon at bounding box center [802, 156] width 8 height 8
click at [196, 390] on button "Clear Orders" at bounding box center [192, 389] width 52 height 25
checkbox input "true"
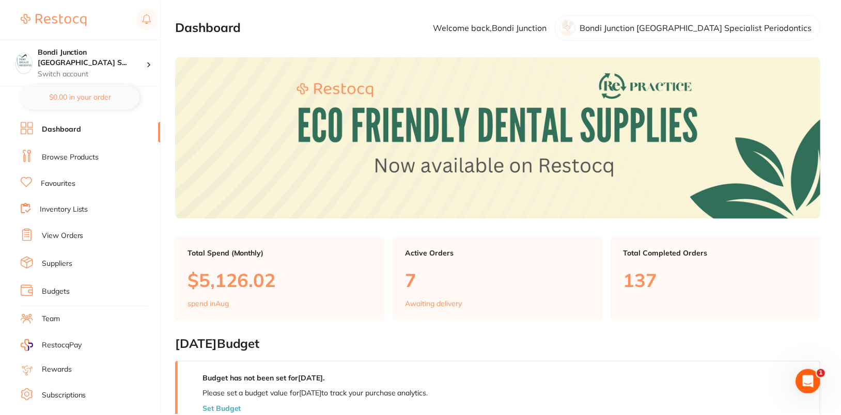
scroll to position [7, 0]
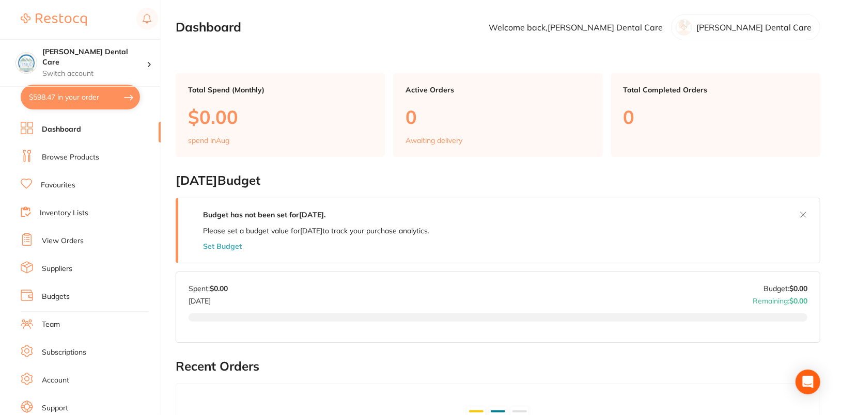
click at [61, 105] on button "$598.47 in your order" at bounding box center [80, 97] width 119 height 25
checkbox input "true"
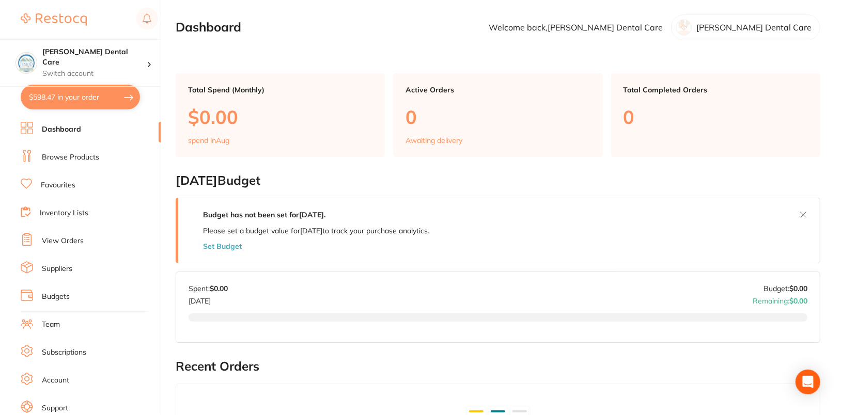
checkbox input "true"
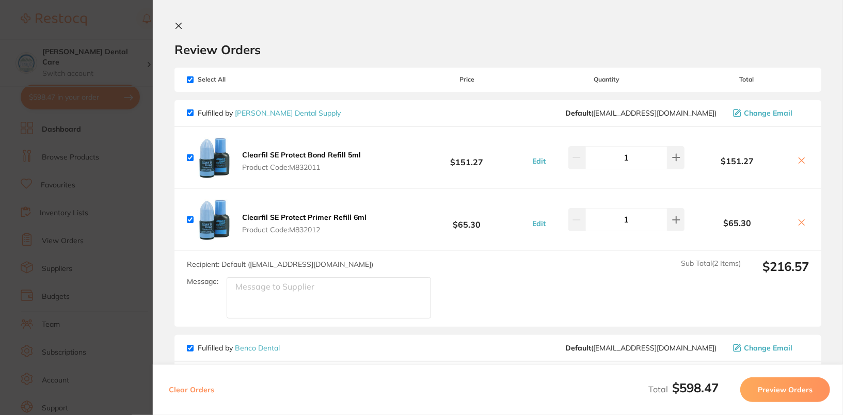
click at [182, 26] on icon at bounding box center [179, 26] width 8 height 8
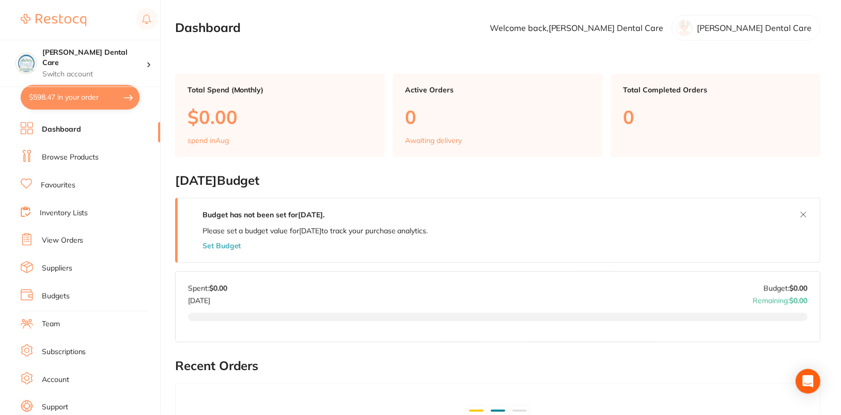
scroll to position [7, 0]
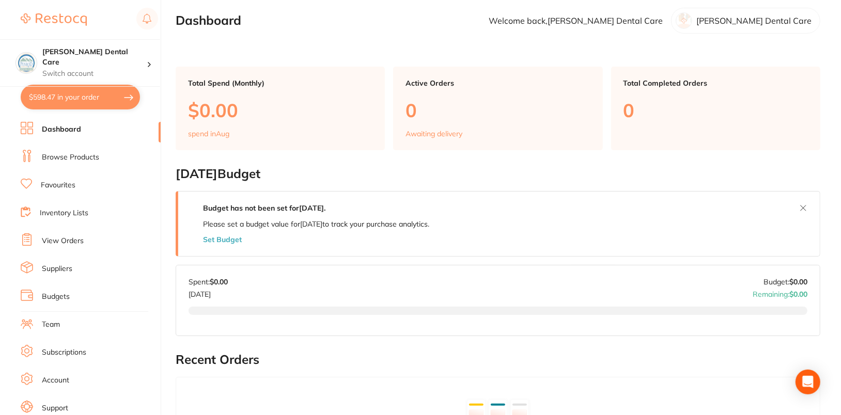
click at [62, 166] on ul "Dashboard Browse Products Favourites Inventory Lists View Orders Suppliers Budg…" at bounding box center [91, 300] width 140 height 356
click at [68, 158] on link "Browse Products" at bounding box center [70, 157] width 57 height 10
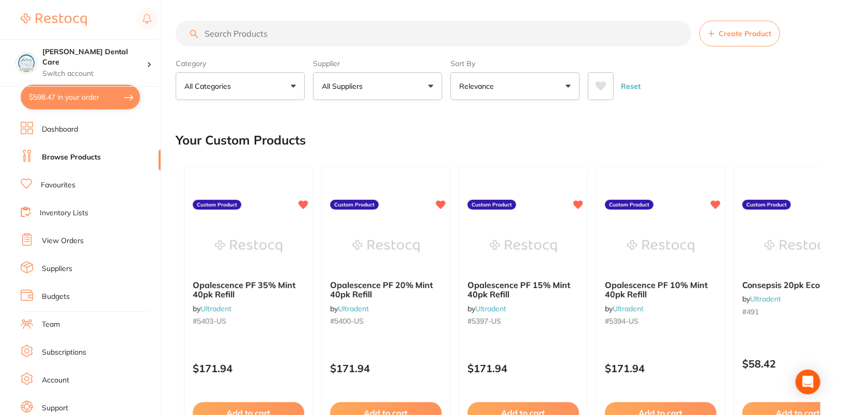
click at [787, 100] on div "Reset" at bounding box center [700, 82] width 224 height 36
click at [365, 89] on p "All Suppliers" at bounding box center [344, 86] width 45 height 10
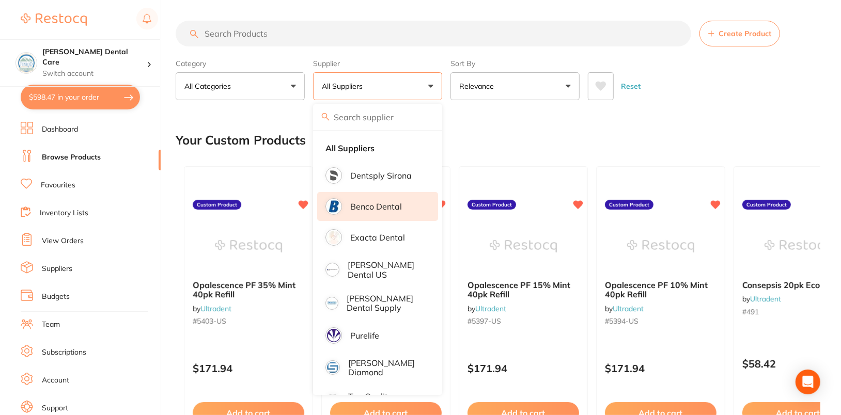
click at [382, 206] on p "Benco Dental" at bounding box center [376, 206] width 52 height 9
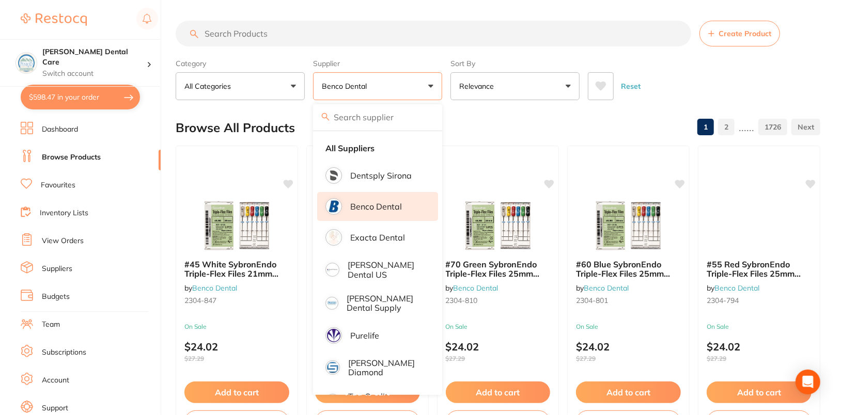
click at [774, 69] on div "Reset" at bounding box center [700, 82] width 224 height 36
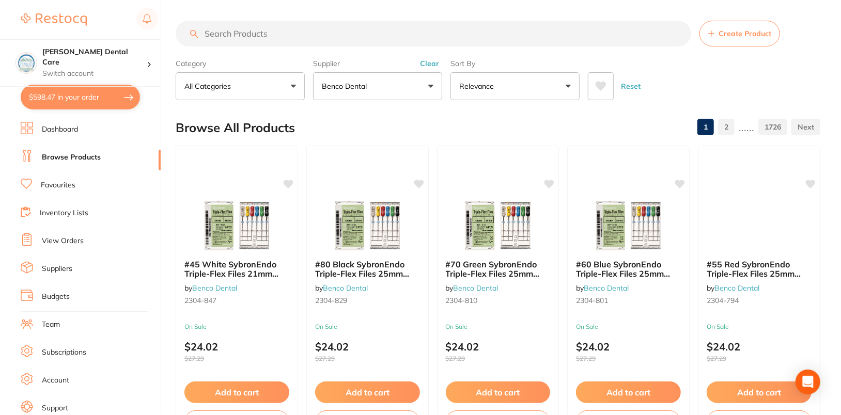
click at [795, 72] on div "Reset" at bounding box center [700, 82] width 224 height 36
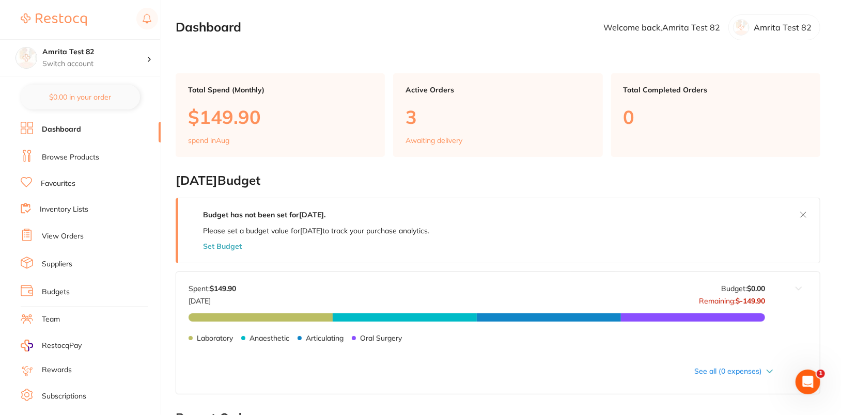
click at [81, 157] on link "Browse Products" at bounding box center [70, 157] width 57 height 10
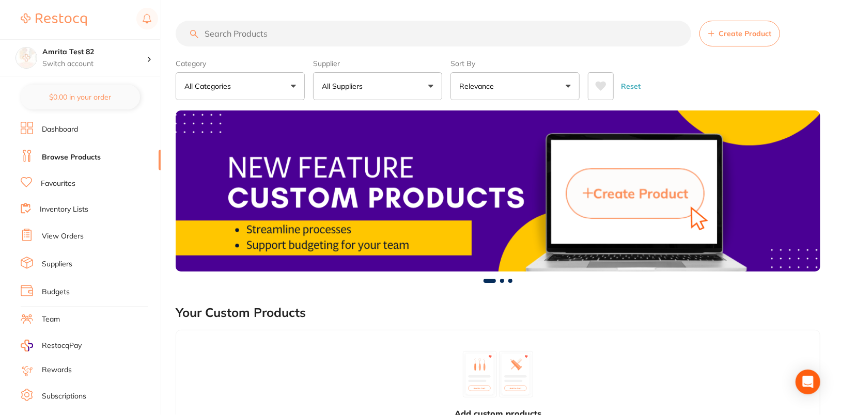
click at [394, 82] on button "All Suppliers" at bounding box center [377, 86] width 129 height 28
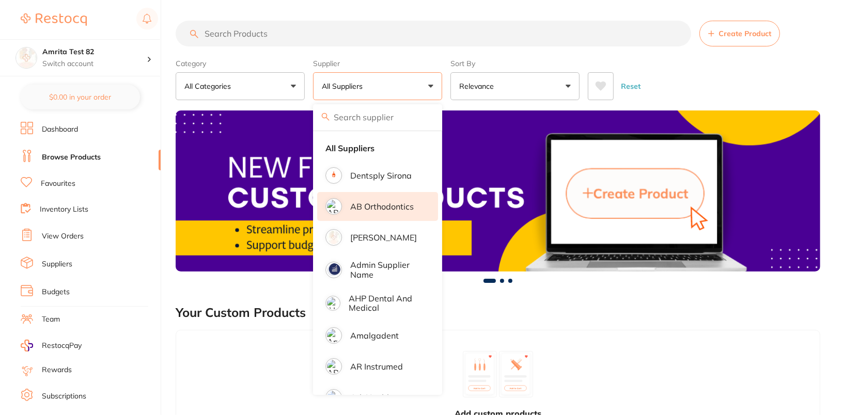
click at [396, 210] on p "AB Orthodontics" at bounding box center [382, 206] width 64 height 9
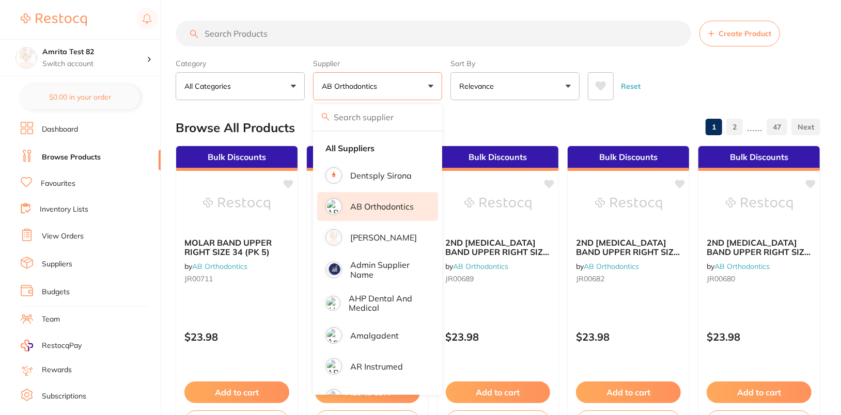
drag, startPoint x: 715, startPoint y: 72, endPoint x: 603, endPoint y: 58, distance: 112.9
click at [715, 72] on div "Reset" at bounding box center [700, 82] width 224 height 36
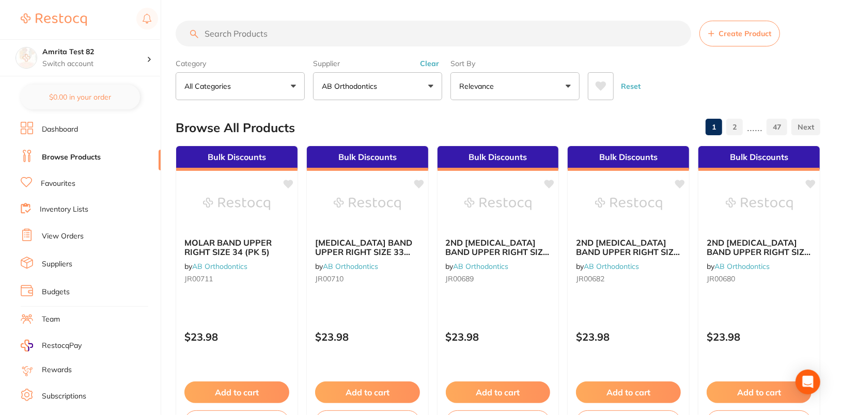
click at [500, 40] on input "search" at bounding box center [433, 34] width 515 height 26
paste input "R RSB"
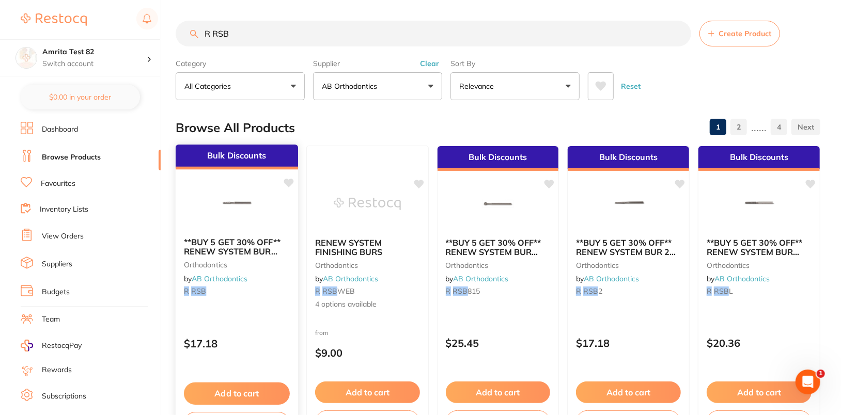
type input "R RSB"
click at [266, 301] on div "**BUY 5 GET 30% OFF** RENEW SYSTEM BUR 118S orthodontics by AB Orthodontics R R…" at bounding box center [237, 268] width 122 height 79
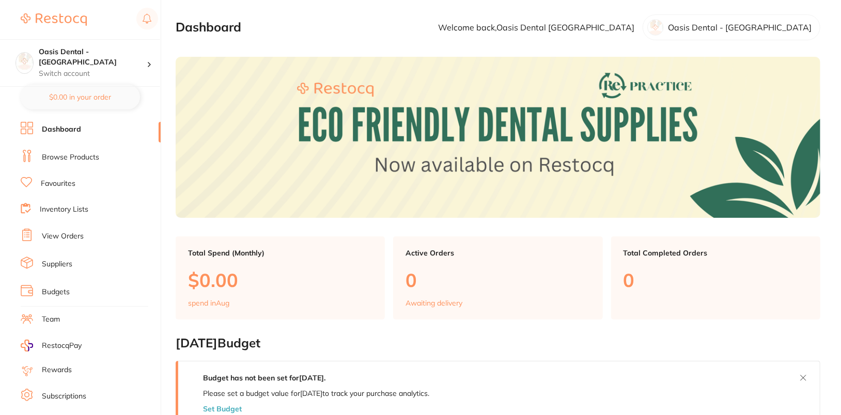
click at [68, 162] on li "Browse Products" at bounding box center [91, 157] width 140 height 15
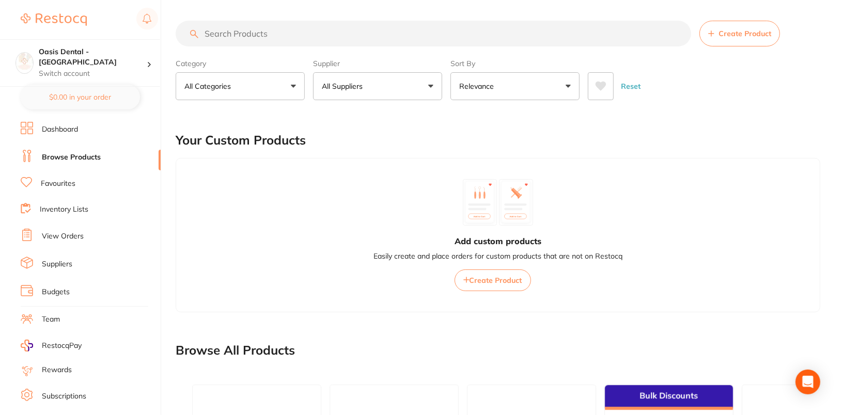
click at [61, 132] on link "Dashboard" at bounding box center [60, 129] width 36 height 10
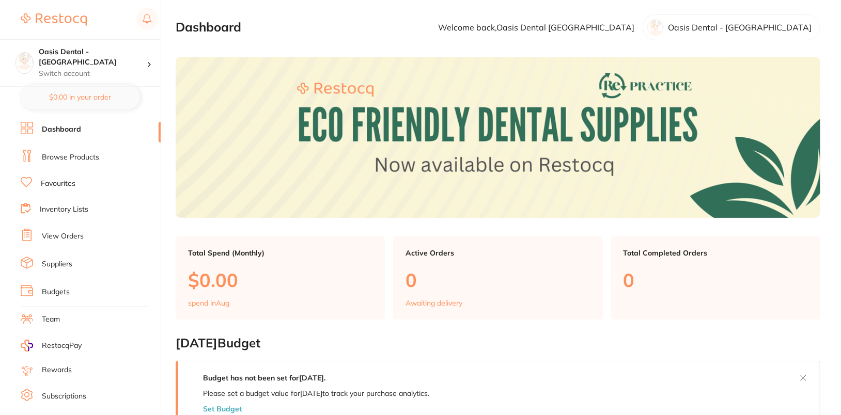
click at [67, 151] on li "Browse Products" at bounding box center [91, 157] width 140 height 15
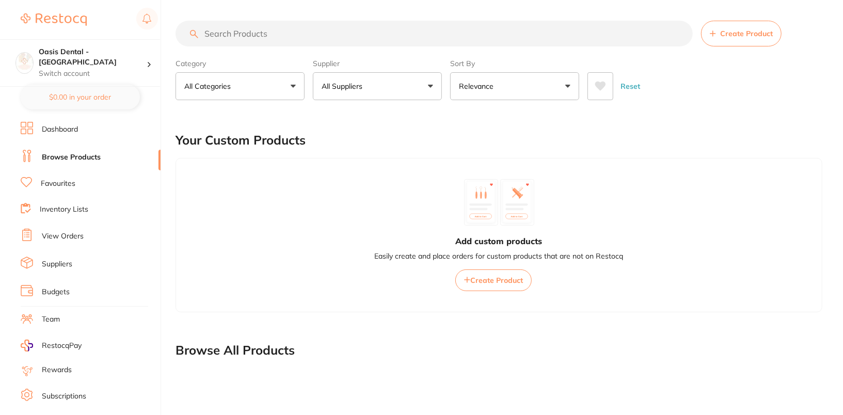
click at [338, 84] on p "All Suppliers" at bounding box center [344, 86] width 45 height 10
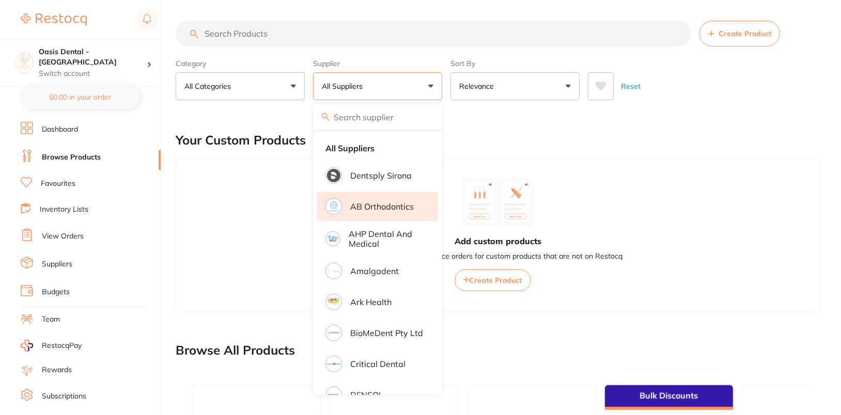
click at [393, 200] on li "AB Orthodontics" at bounding box center [377, 206] width 121 height 29
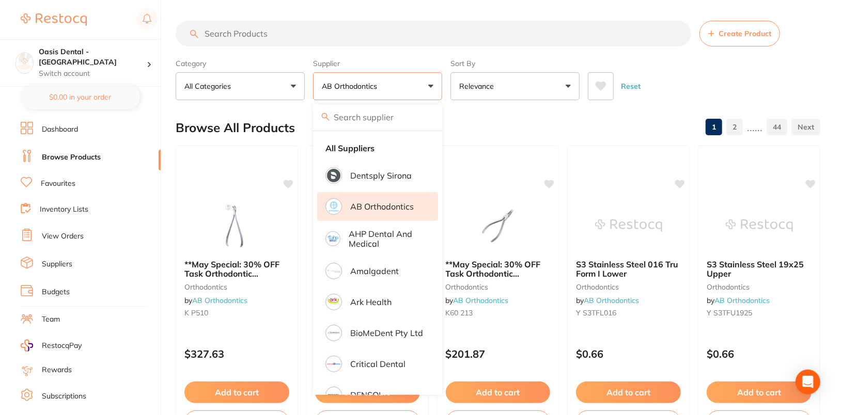
click at [372, 38] on input "search" at bounding box center [433, 34] width 515 height 26
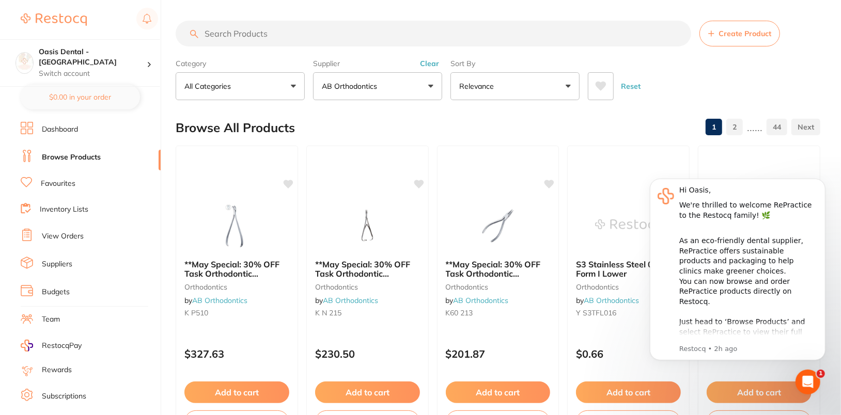
paste input "R RSB"
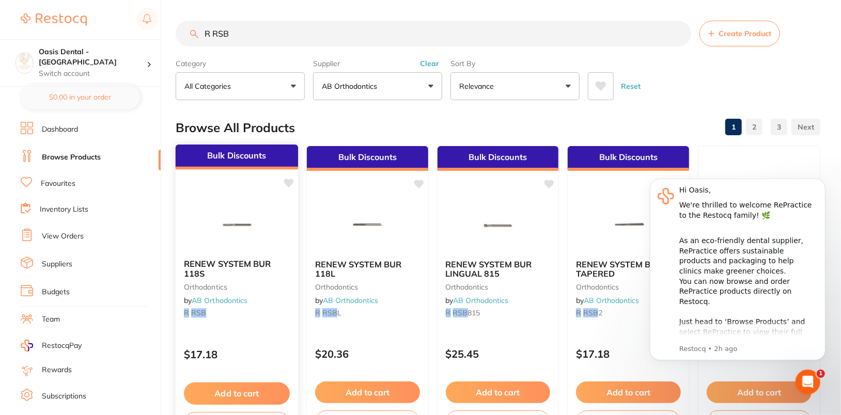
type input "R RSB"
click at [233, 216] on img at bounding box center [237, 225] width 68 height 52
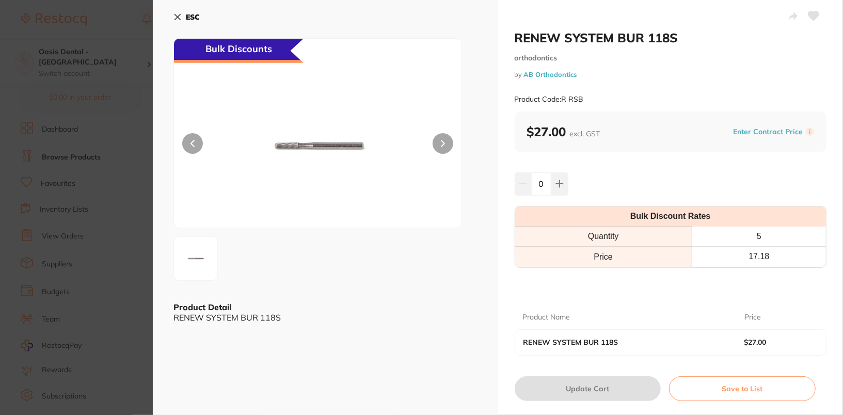
click at [183, 18] on button "ESC" at bounding box center [187, 17] width 26 height 18
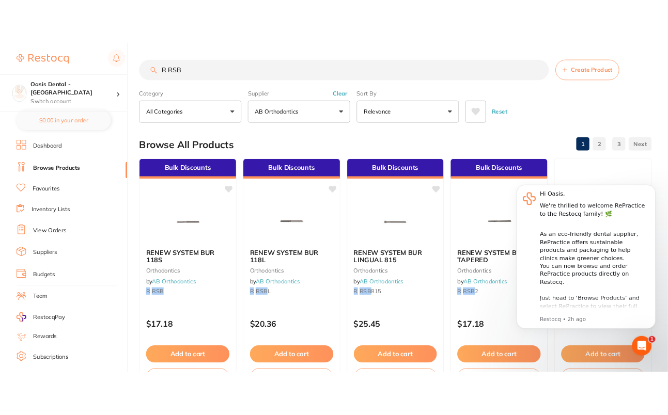
scroll to position [7, 0]
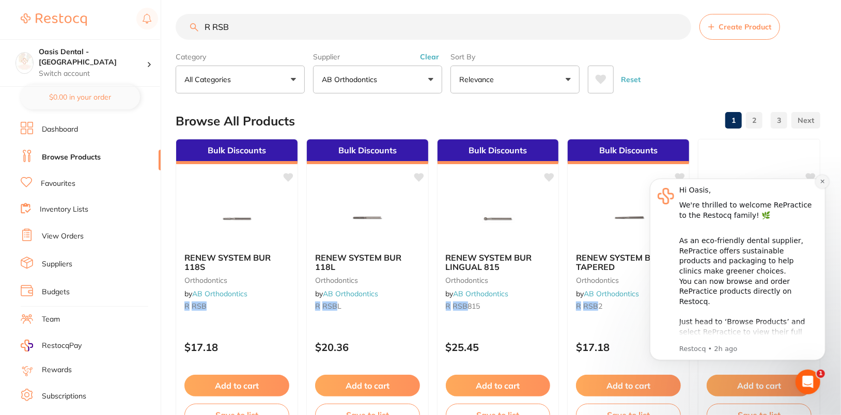
click at [822, 182] on icon "Dismiss notification" at bounding box center [822, 181] width 4 height 4
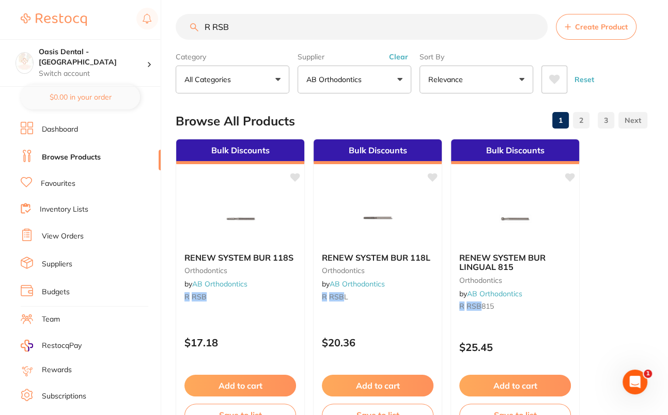
click at [62, 263] on link "Suppliers" at bounding box center [57, 264] width 30 height 10
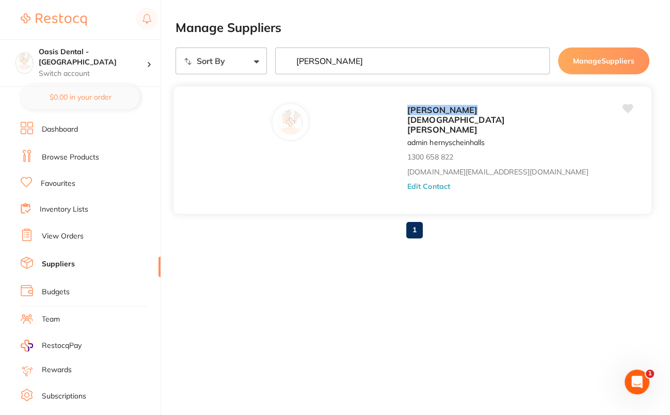
type input "HENRY"
click at [407, 160] on div "Henry Schein Halas admin hernyscheinhalls 1300 658 822 customer.care@henryschei…" at bounding box center [523, 153] width 233 height 100
click at [407, 182] on button "Edit Contact" at bounding box center [428, 186] width 43 height 8
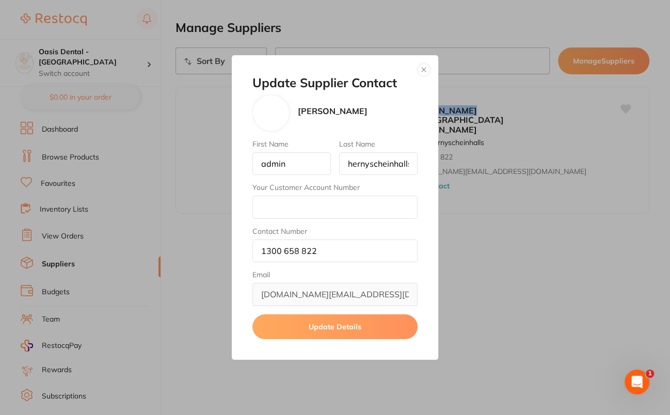
click at [421, 70] on button "button" at bounding box center [424, 70] width 12 height 12
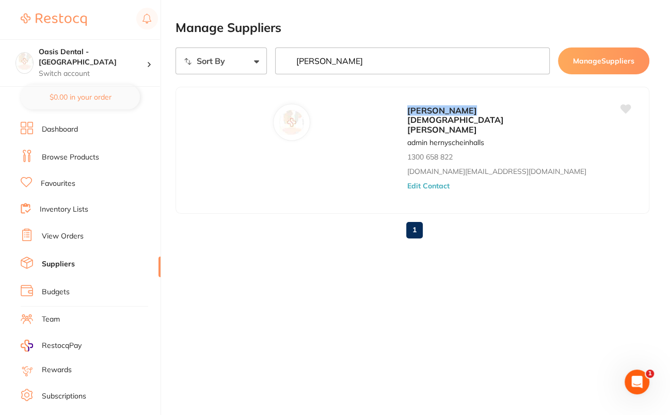
click at [75, 128] on link "Dashboard" at bounding box center [60, 129] width 36 height 10
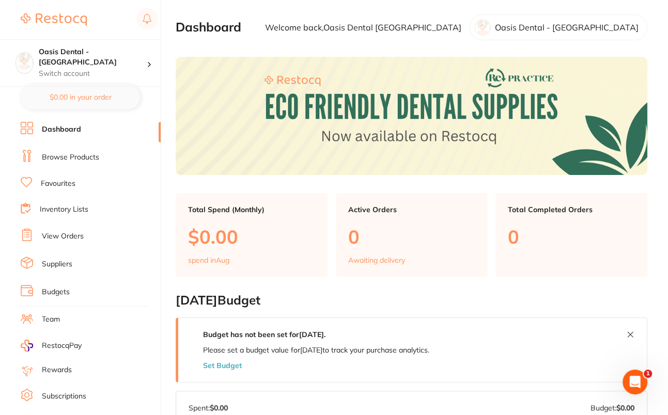
click at [66, 264] on link "Suppliers" at bounding box center [57, 264] width 30 height 10
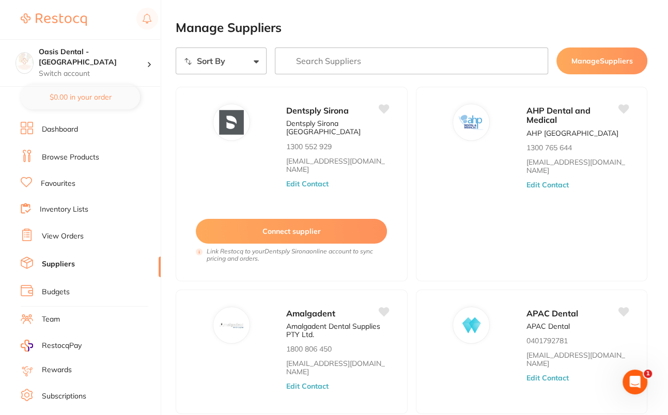
click at [415, 59] on input "search" at bounding box center [411, 61] width 273 height 27
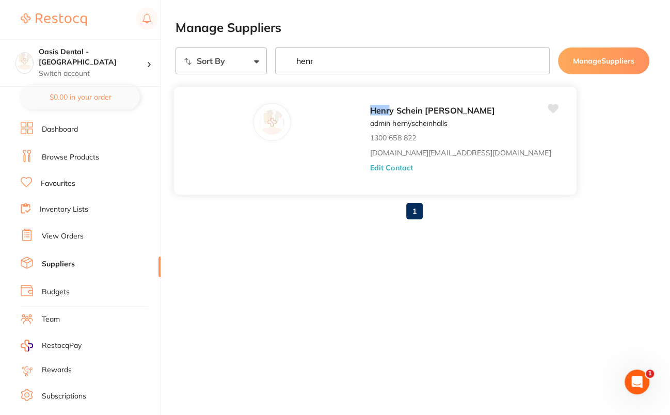
type input "henr"
click at [370, 168] on button "Edit Contact" at bounding box center [391, 167] width 43 height 8
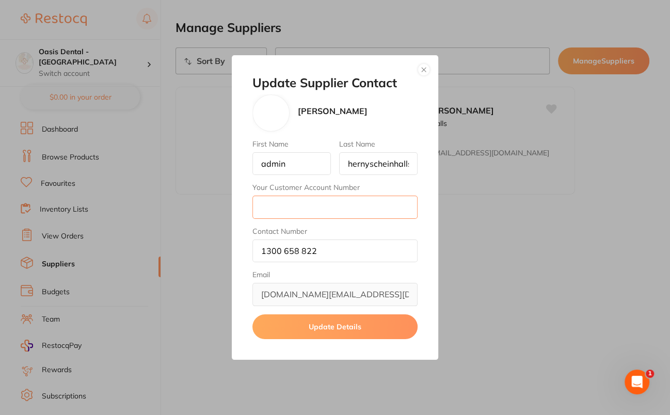
click at [311, 210] on input "Your Customer Account Number" at bounding box center [335, 207] width 165 height 23
paste input "3OAS001"
type input "3OAS001"
click at [359, 327] on button "Update Details" at bounding box center [335, 326] width 165 height 25
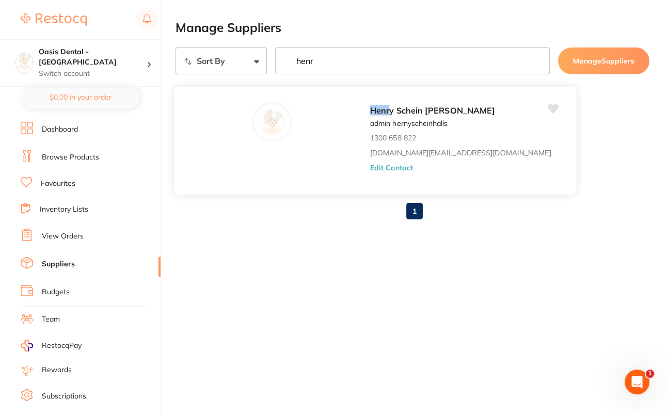
click at [370, 171] on div "Henr y Schein Halas admin hernyscheinhalls 1300 658 822 customer.care@henrysche…" at bounding box center [468, 143] width 196 height 81
click at [370, 168] on button "Edit Contact" at bounding box center [391, 167] width 43 height 8
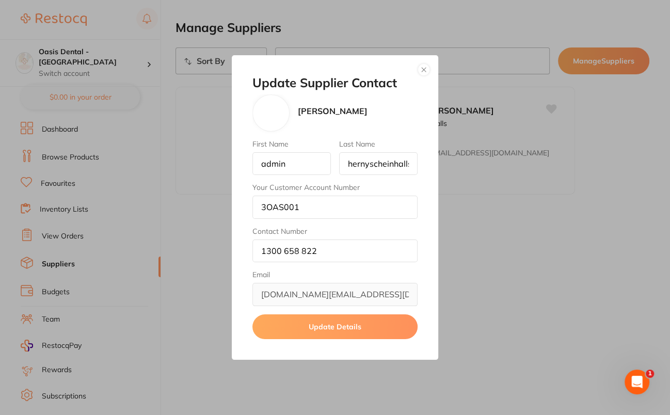
click at [428, 69] on button "button" at bounding box center [424, 70] width 12 height 12
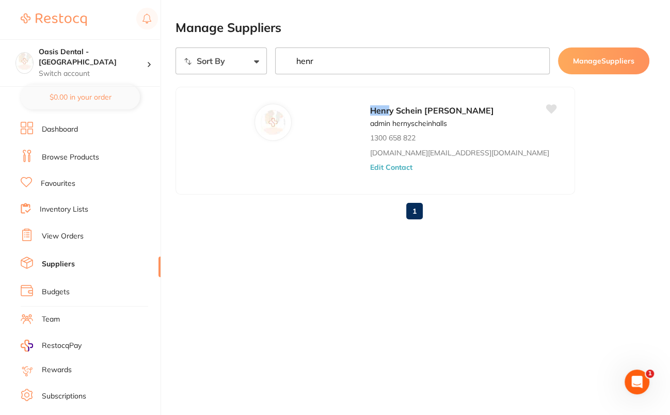
click at [72, 160] on link "Browse Products" at bounding box center [70, 157] width 57 height 10
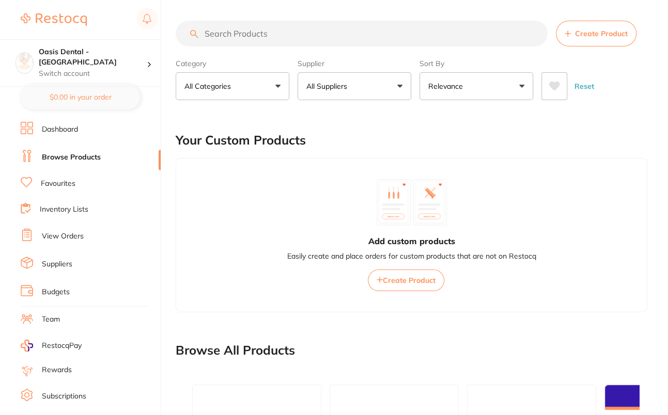
click at [363, 85] on button "All Suppliers" at bounding box center [354, 86] width 114 height 28
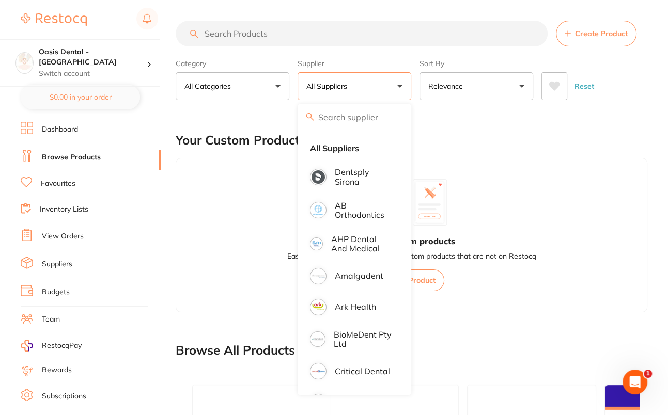
click at [626, 127] on div "Your Custom Products" at bounding box center [411, 140] width 471 height 35
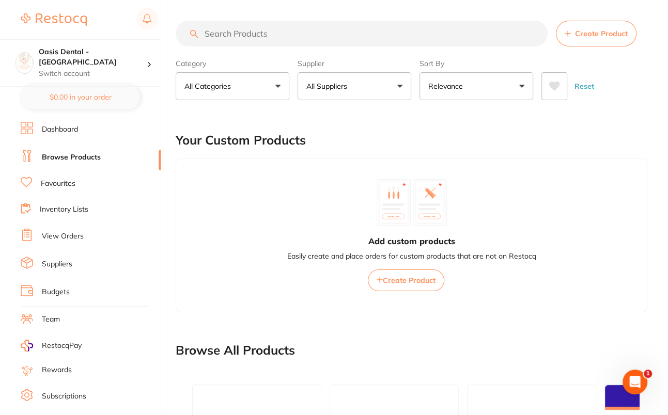
click at [448, 12] on main "Create Product Category All Categories All Categories 3D Printing anaesthetic a…" at bounding box center [422, 361] width 492 height 723
click at [388, 60] on label "Supplier" at bounding box center [354, 63] width 114 height 9
click at [369, 4] on main "Create Product Category All Categories All Categories 3D Printing anaesthetic a…" at bounding box center [422, 361] width 492 height 723
click at [384, 12] on main "Create Product Category All Categories All Categories 3D Printing anaesthetic a…" at bounding box center [422, 361] width 492 height 723
click at [635, 71] on div "Reset" at bounding box center [590, 82] width 98 height 36
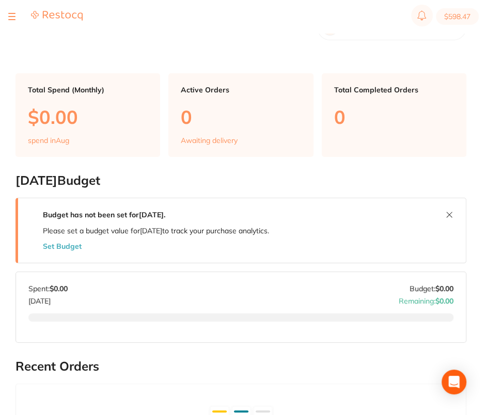
click at [11, 14] on div at bounding box center [11, 16] width 7 height 12
click at [11, 17] on button at bounding box center [11, 16] width 7 height 1
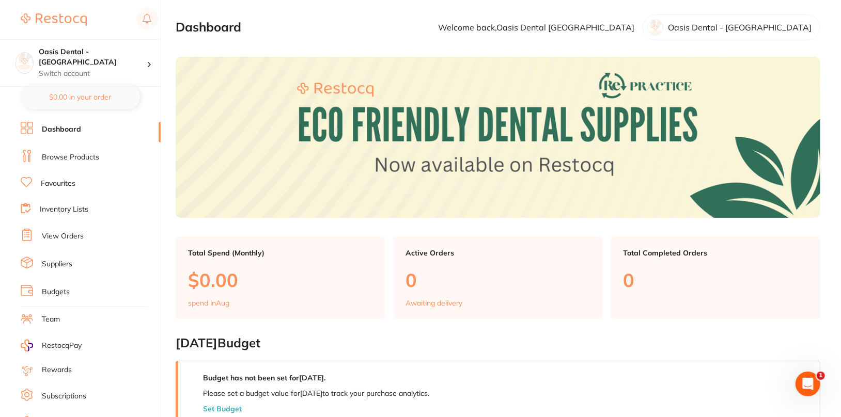
click at [56, 158] on link "Browse Products" at bounding box center [70, 157] width 57 height 10
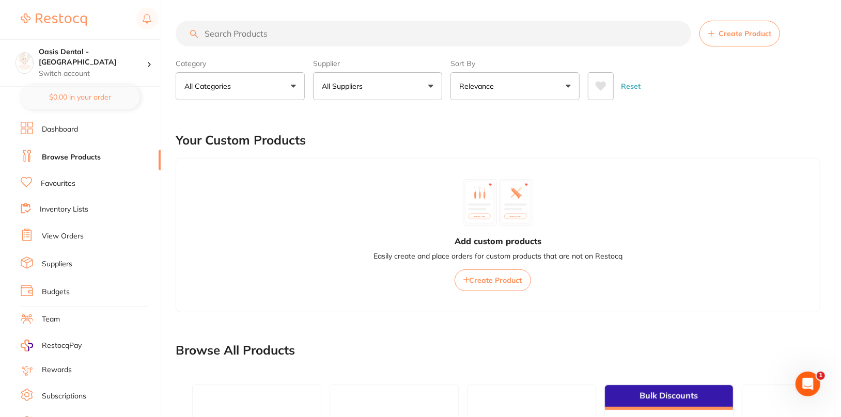
click at [507, 133] on div "Your Custom Products" at bounding box center [498, 140] width 644 height 35
click at [379, 11] on main "Create Product Category All Categories All Categories 3D Printing anaesthetic a…" at bounding box center [508, 361] width 665 height 723
click at [377, 35] on input "search" at bounding box center [433, 34] width 515 height 26
paste input "R RSBL"
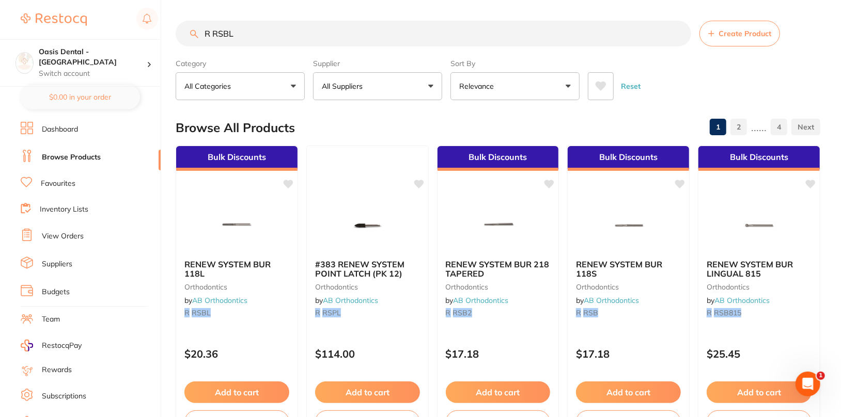
type input "R RSBL"
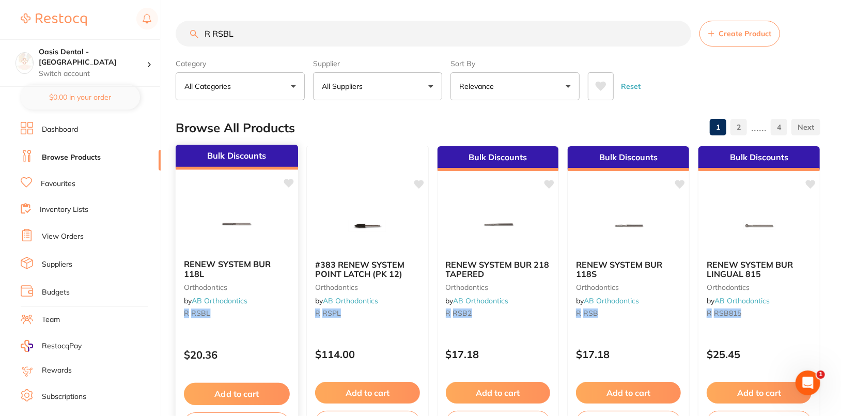
click at [230, 218] on img at bounding box center [237, 225] width 68 height 52
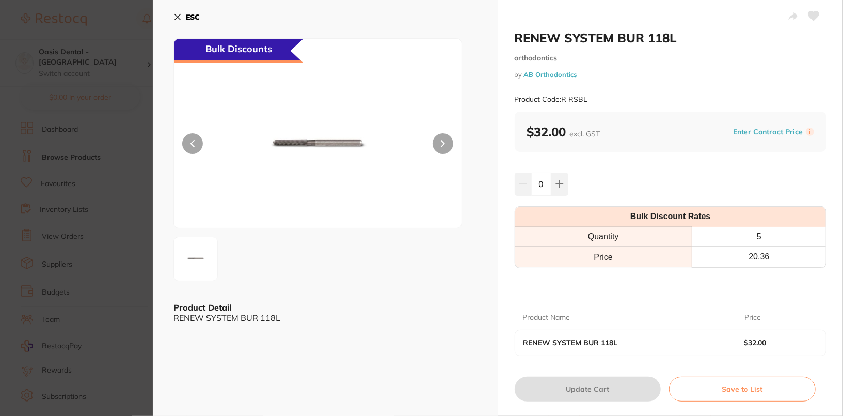
click at [188, 19] on b "ESC" at bounding box center [193, 16] width 14 height 9
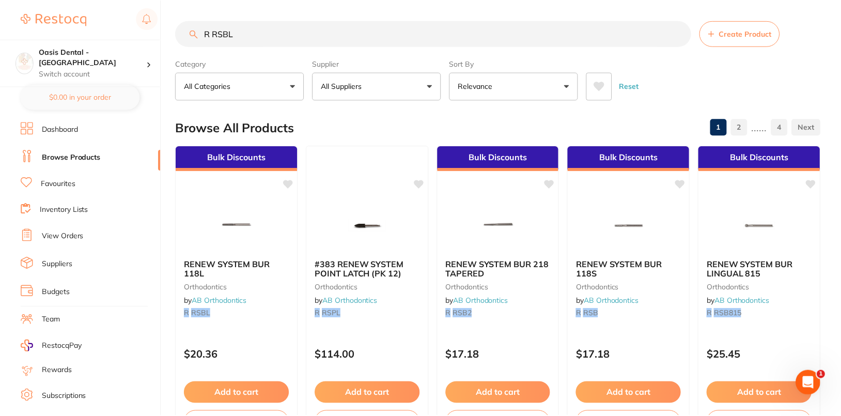
scroll to position [8, 0]
